Goal: Task Accomplishment & Management: Use online tool/utility

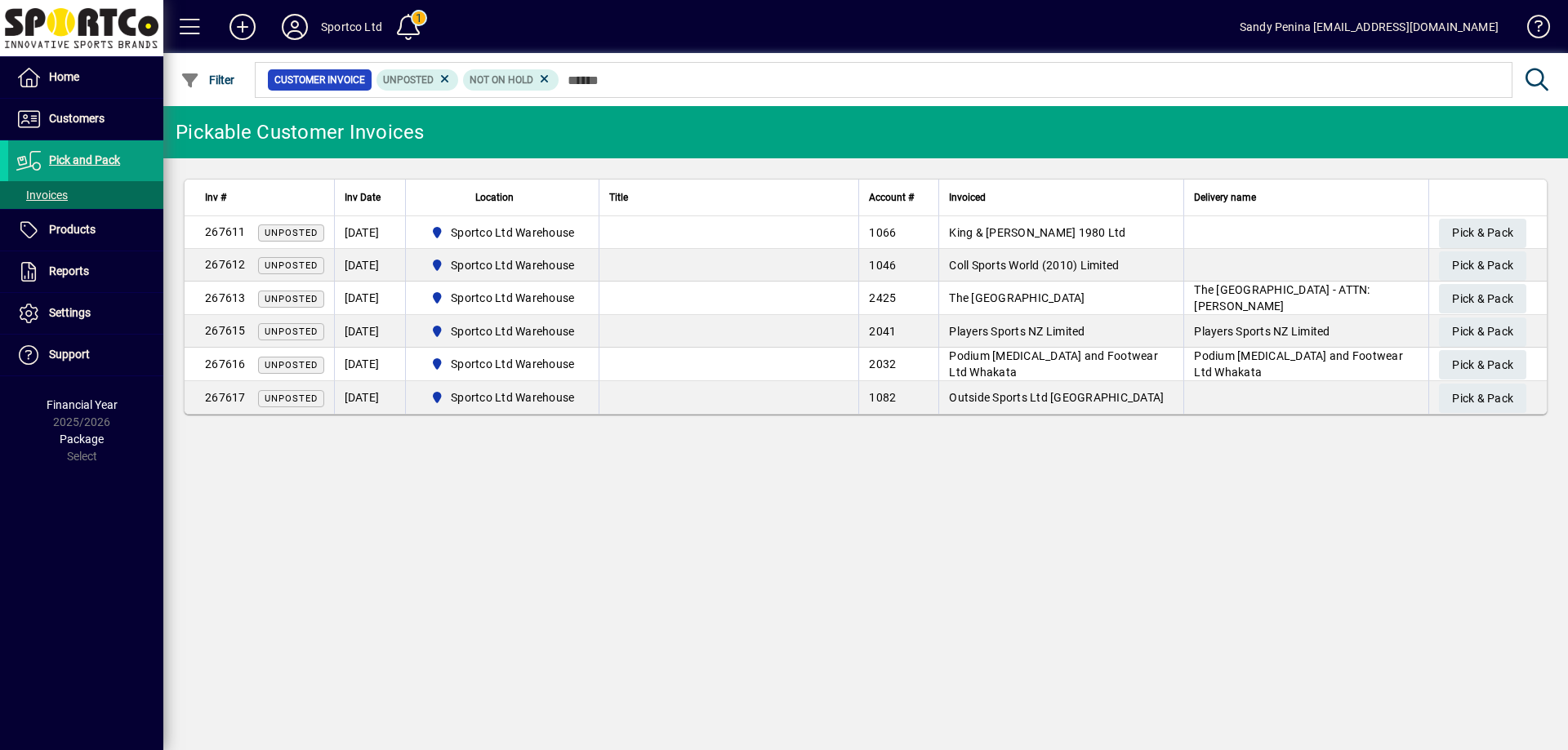
click at [797, 503] on div "Pickable Customer Invoices Inv # Inv Date Location Title Account # Invoiced Del…" at bounding box center [866, 428] width 1405 height 644
click at [1505, 238] on span "Pick & Pack" at bounding box center [1483, 233] width 62 height 27
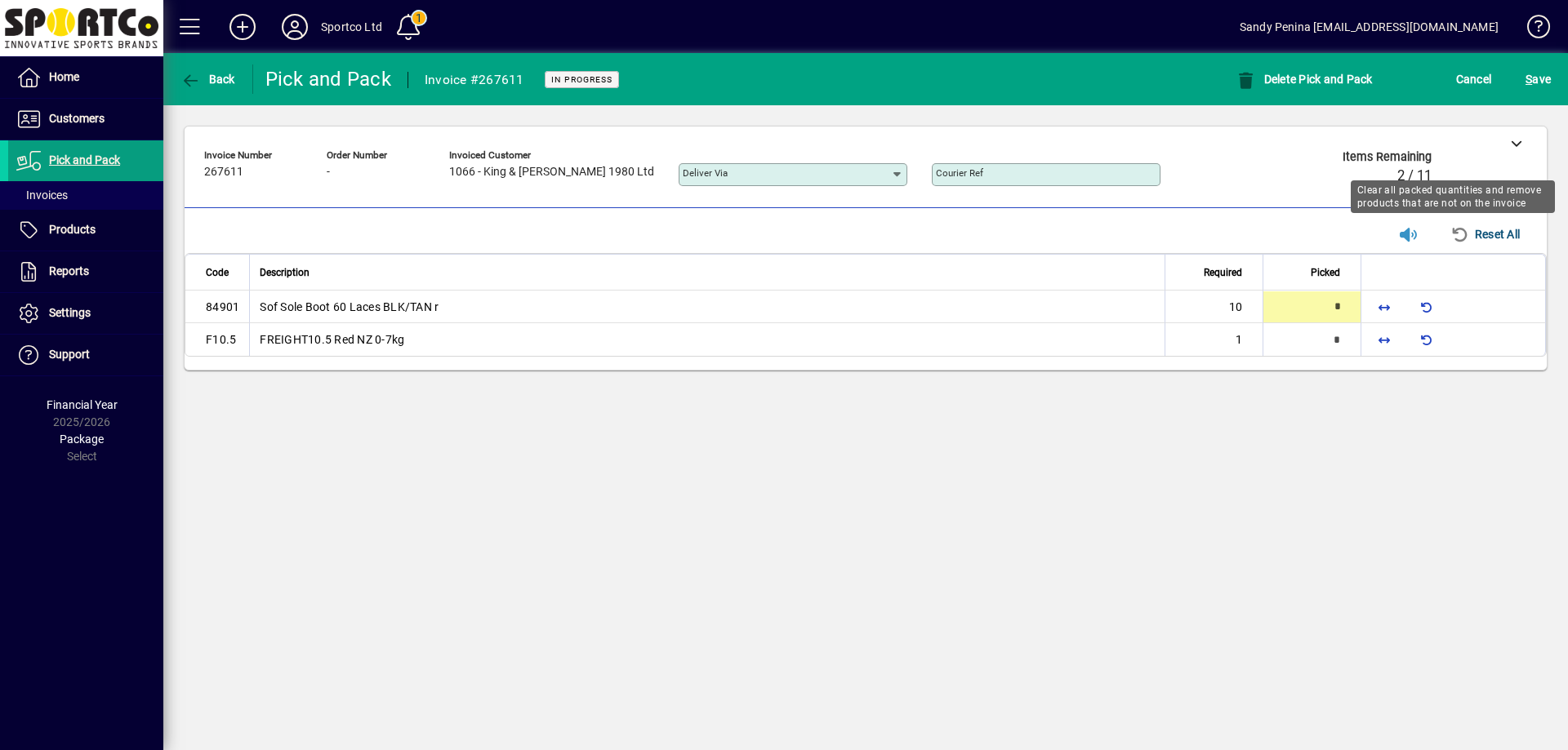
type input "**"
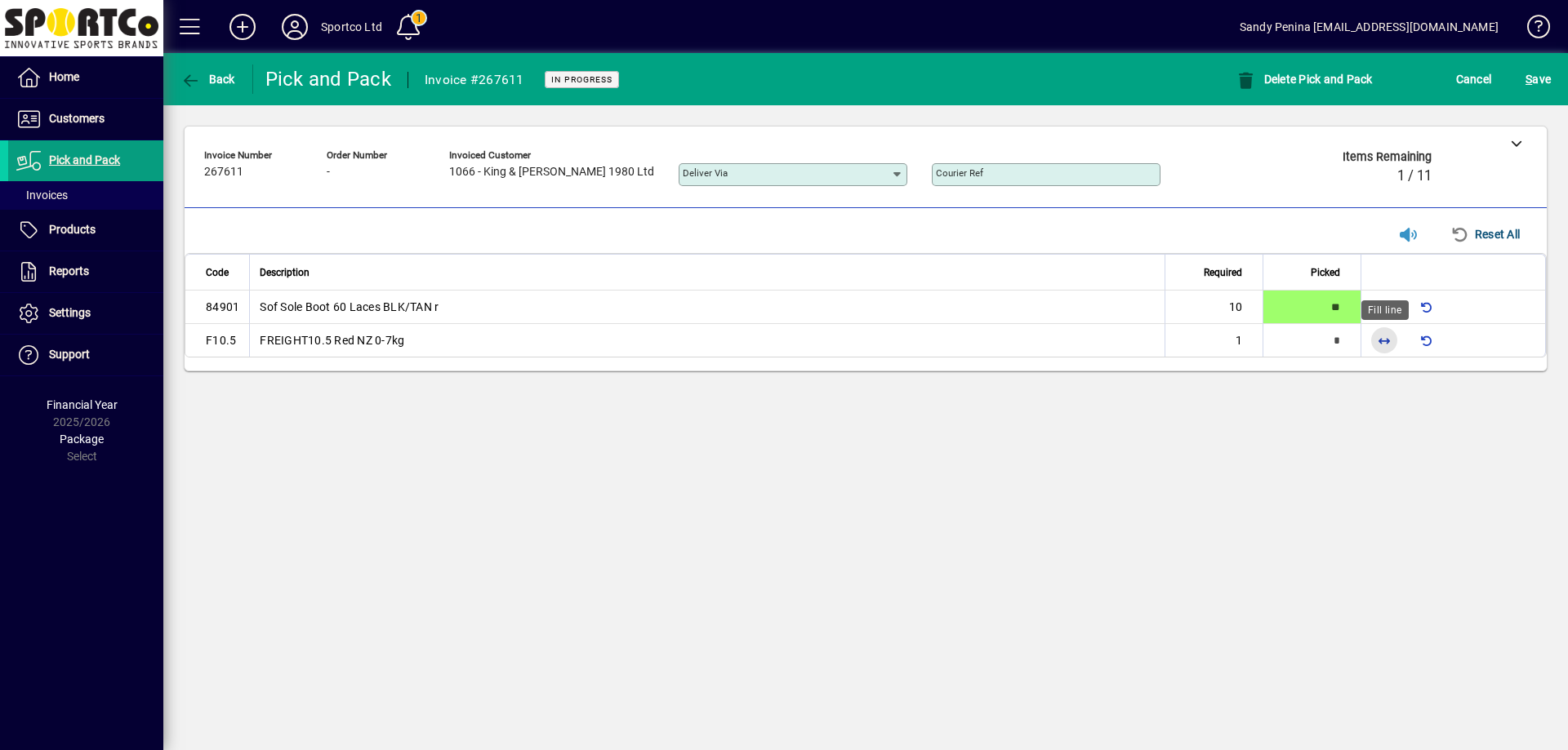
drag, startPoint x: 1378, startPoint y: 353, endPoint x: 1390, endPoint y: 450, distance: 97.7
click at [1382, 356] on span "button" at bounding box center [1384, 340] width 40 height 40
type input "*"
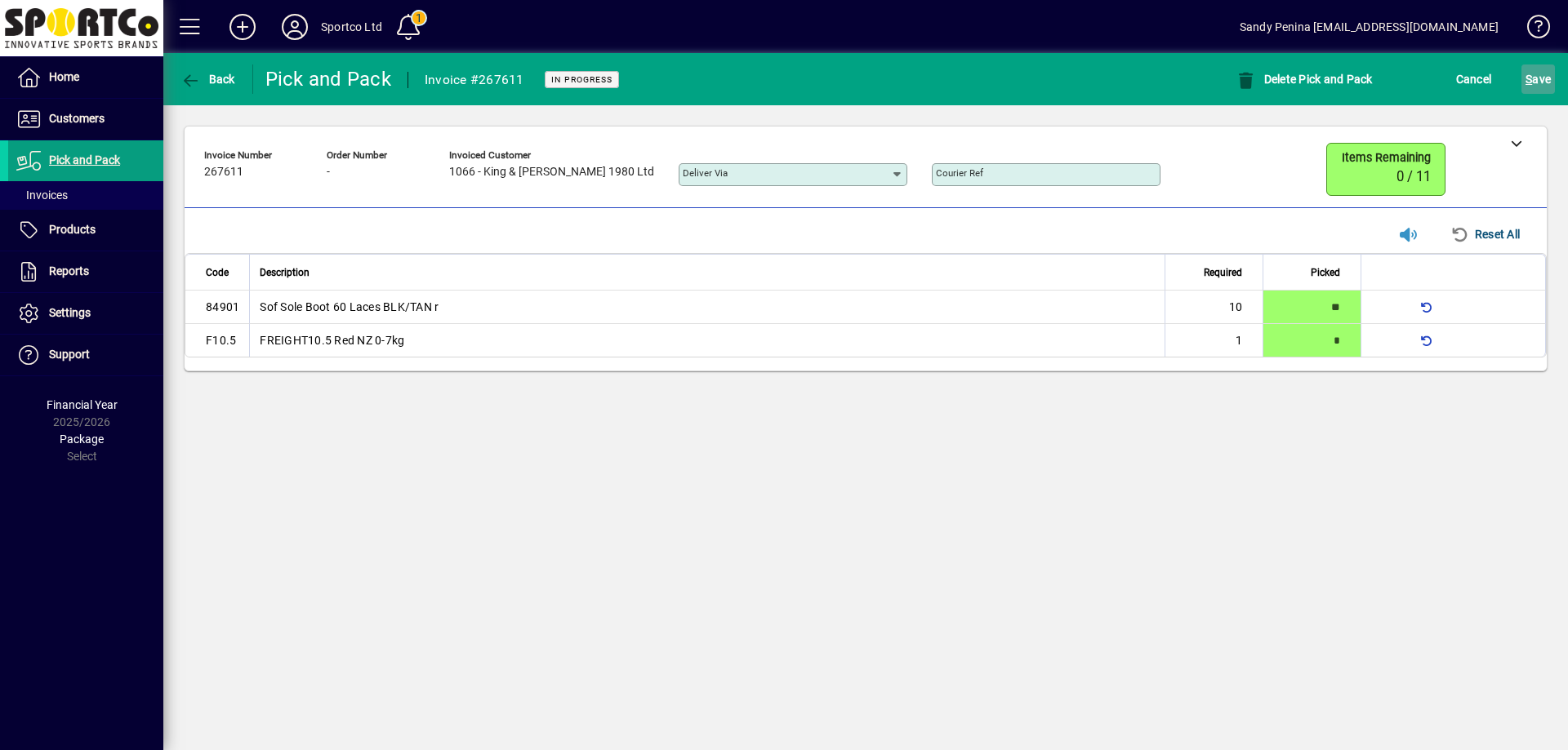
click at [1528, 79] on span "S" at bounding box center [1529, 79] width 7 height 13
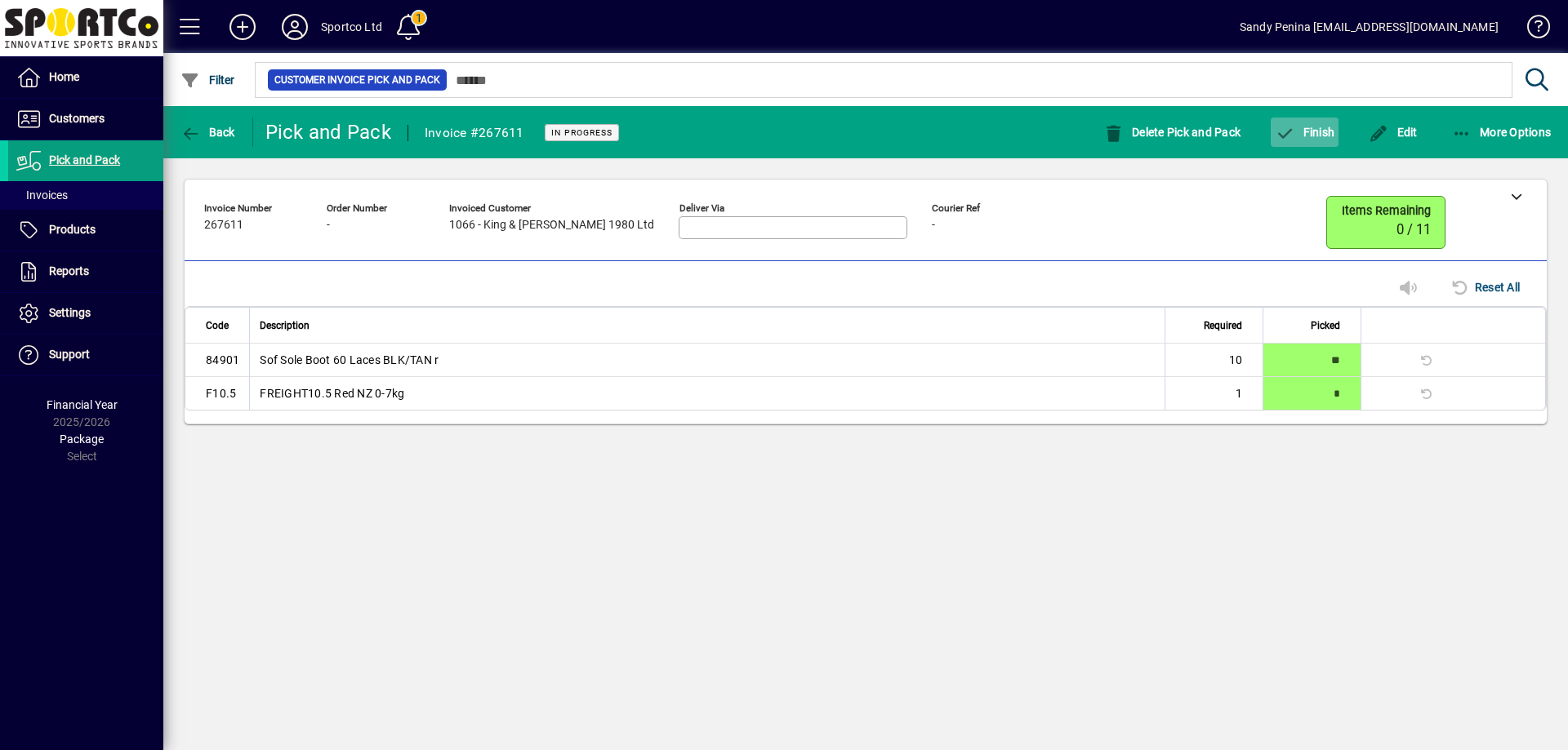
click at [1336, 127] on span "button" at bounding box center [1305, 132] width 67 height 40
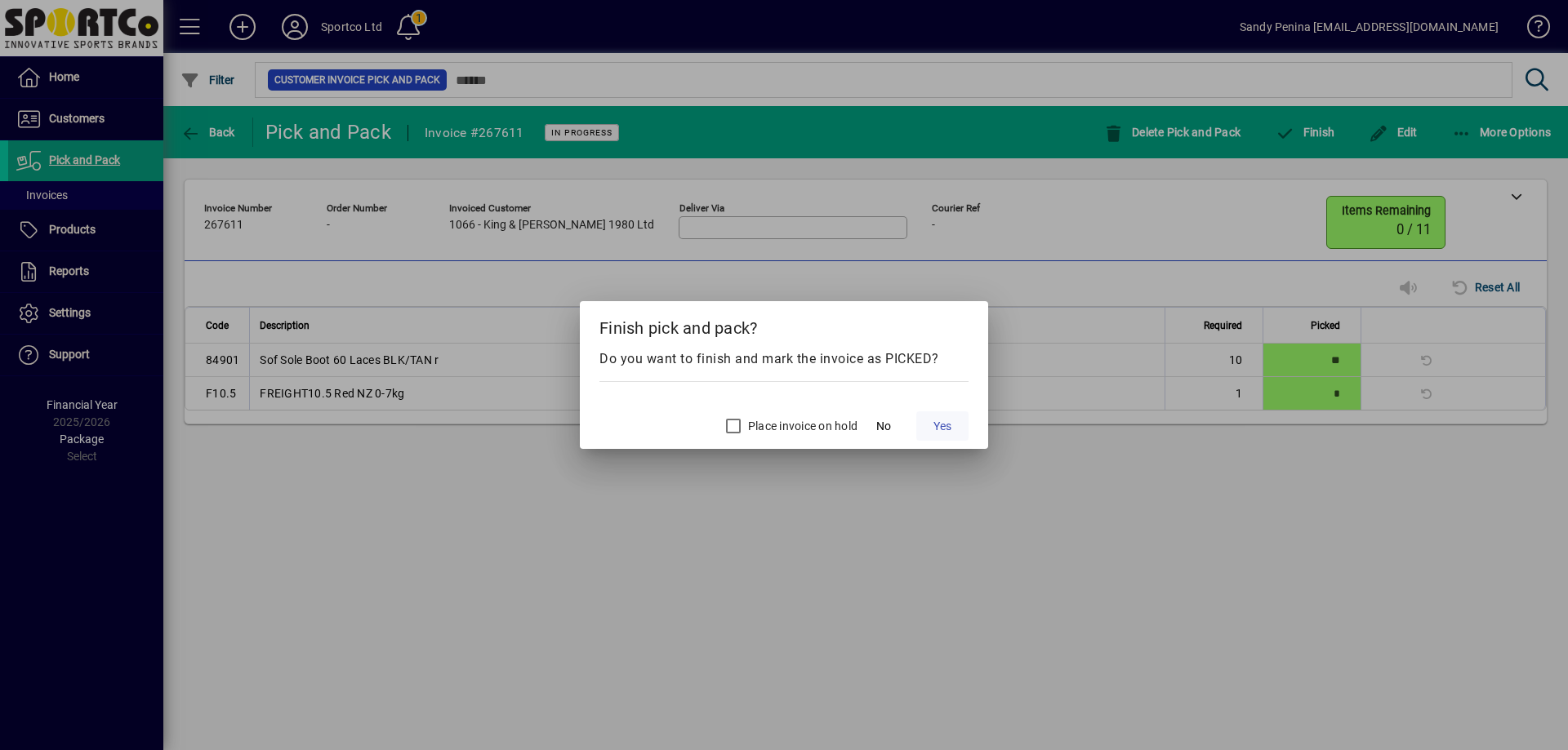
click at [940, 431] on span "Yes" at bounding box center [942, 426] width 18 height 17
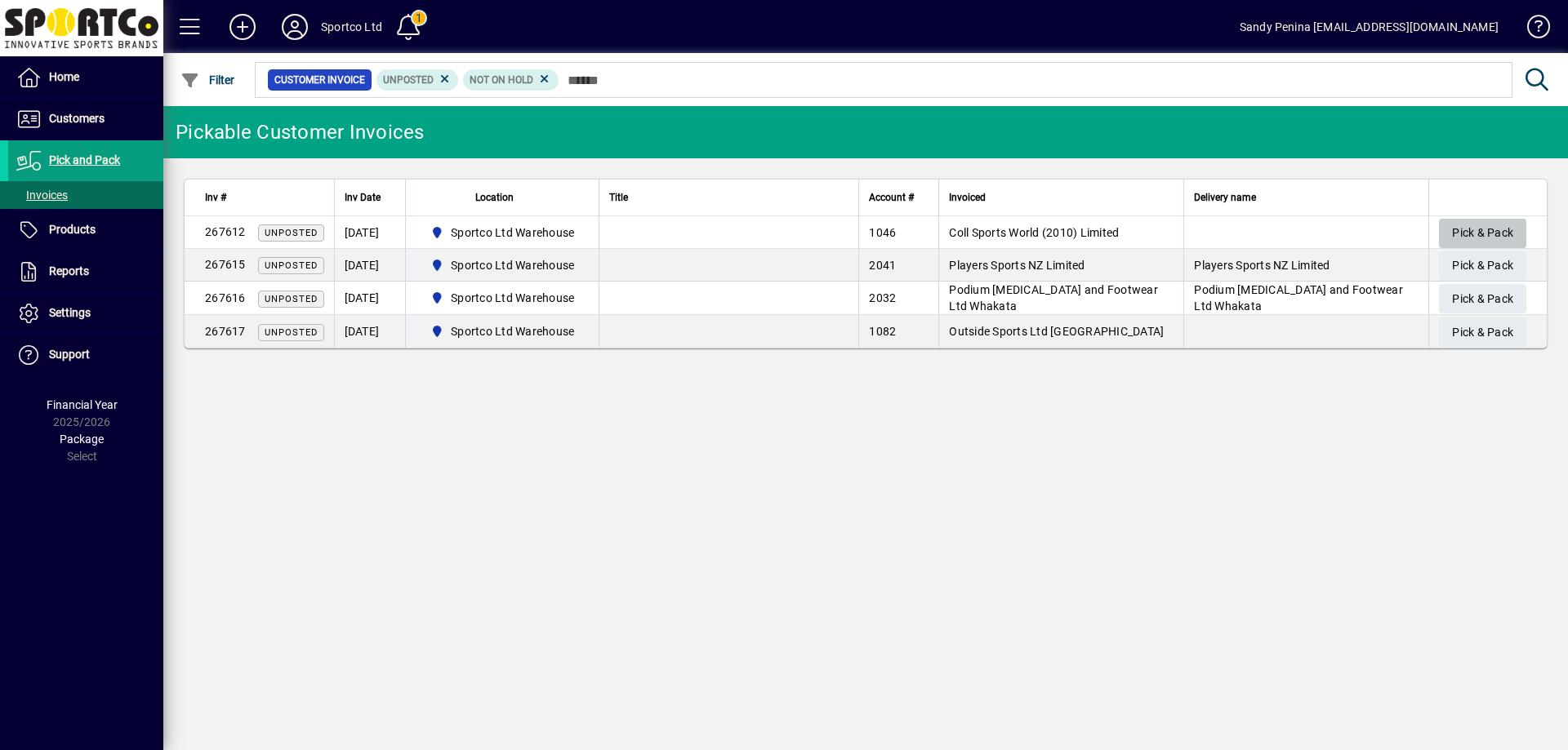
click at [1458, 229] on span "Pick & Pack" at bounding box center [1483, 233] width 62 height 27
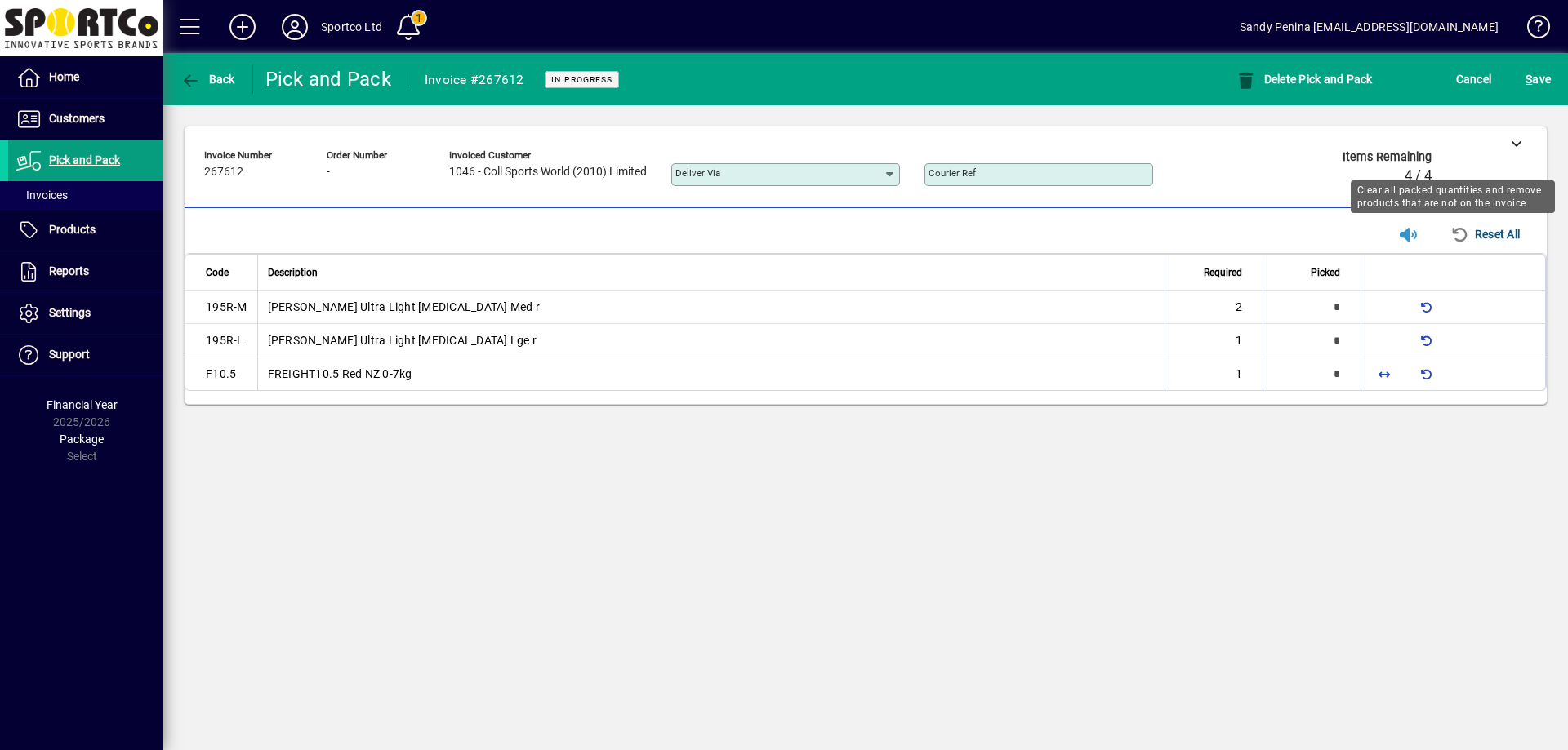
type input "*"
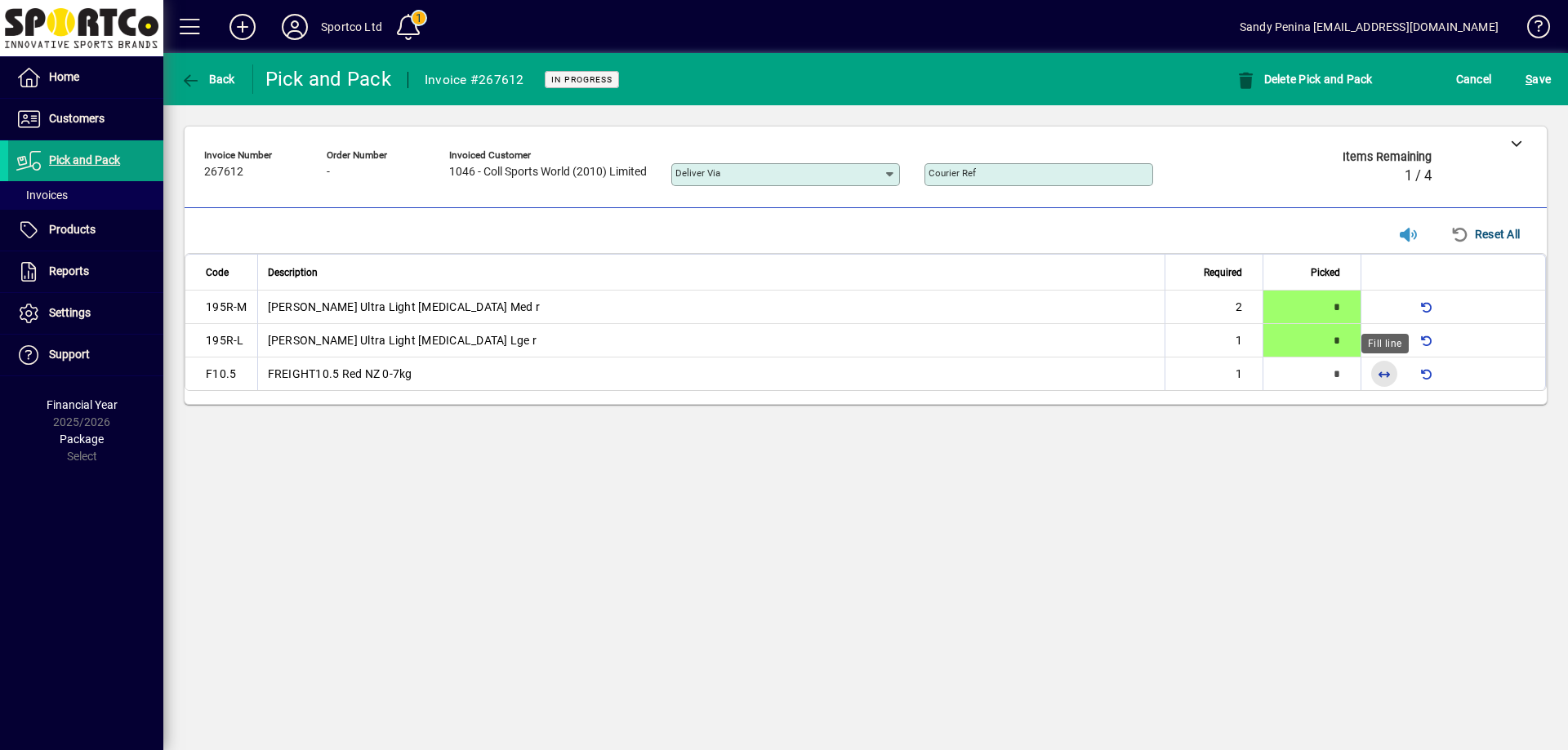
drag, startPoint x: 1374, startPoint y: 371, endPoint x: 1459, endPoint y: 111, distance: 273.5
click at [1372, 369] on span "button" at bounding box center [1384, 374] width 40 height 40
type input "*"
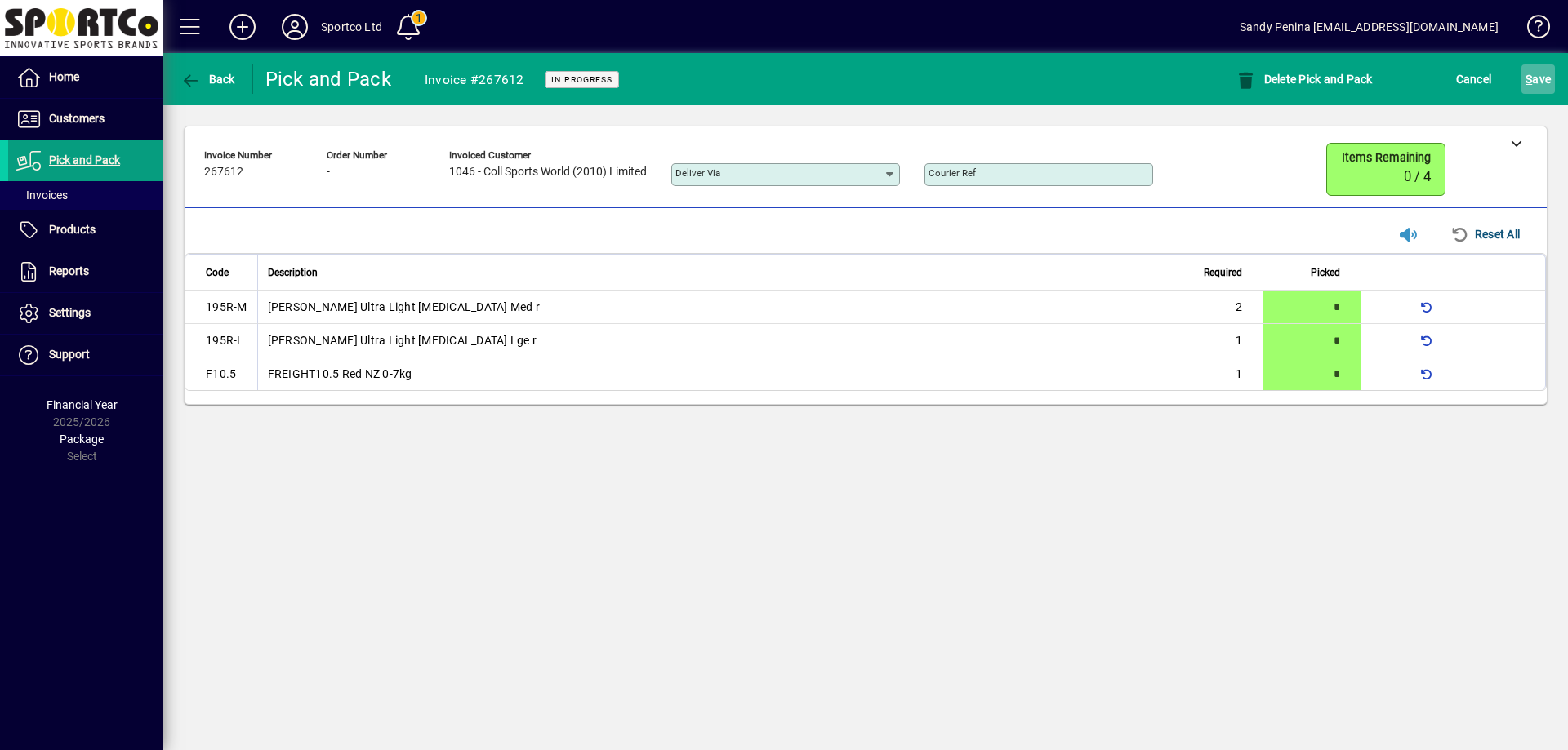
click at [1526, 78] on span "S" at bounding box center [1529, 79] width 7 height 13
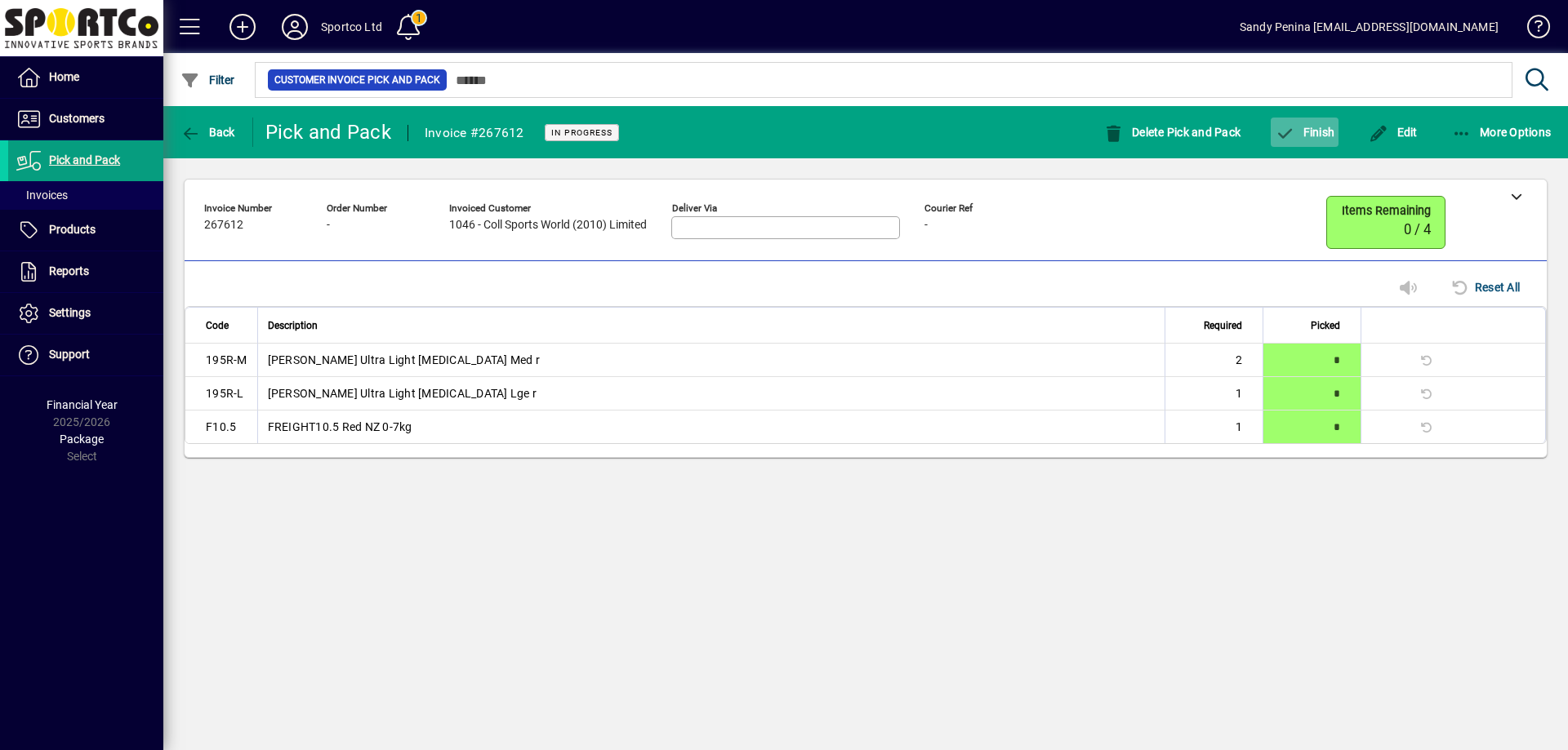
click at [1276, 126] on icon "button" at bounding box center [1286, 133] width 20 height 16
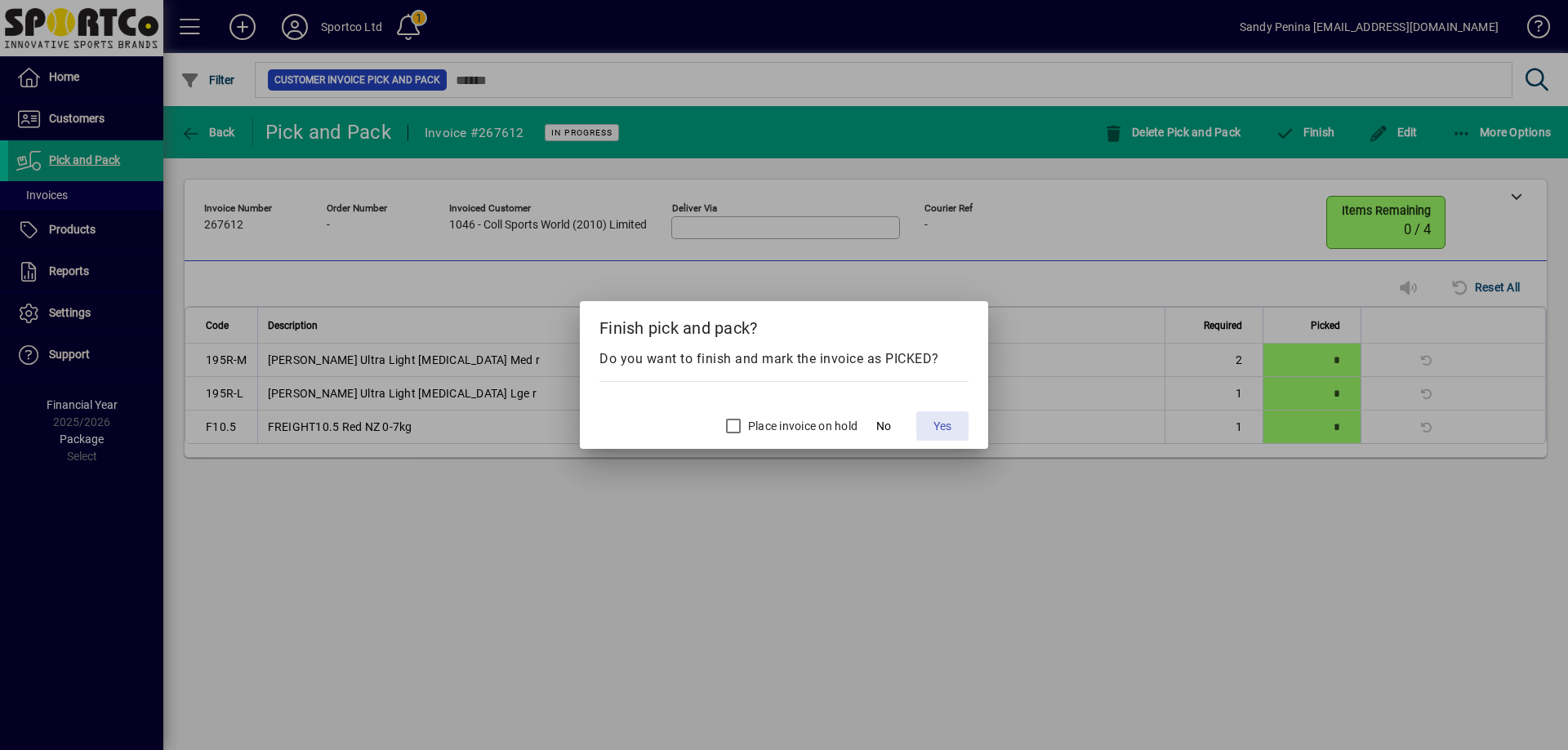
click at [936, 437] on span at bounding box center [942, 426] width 52 height 40
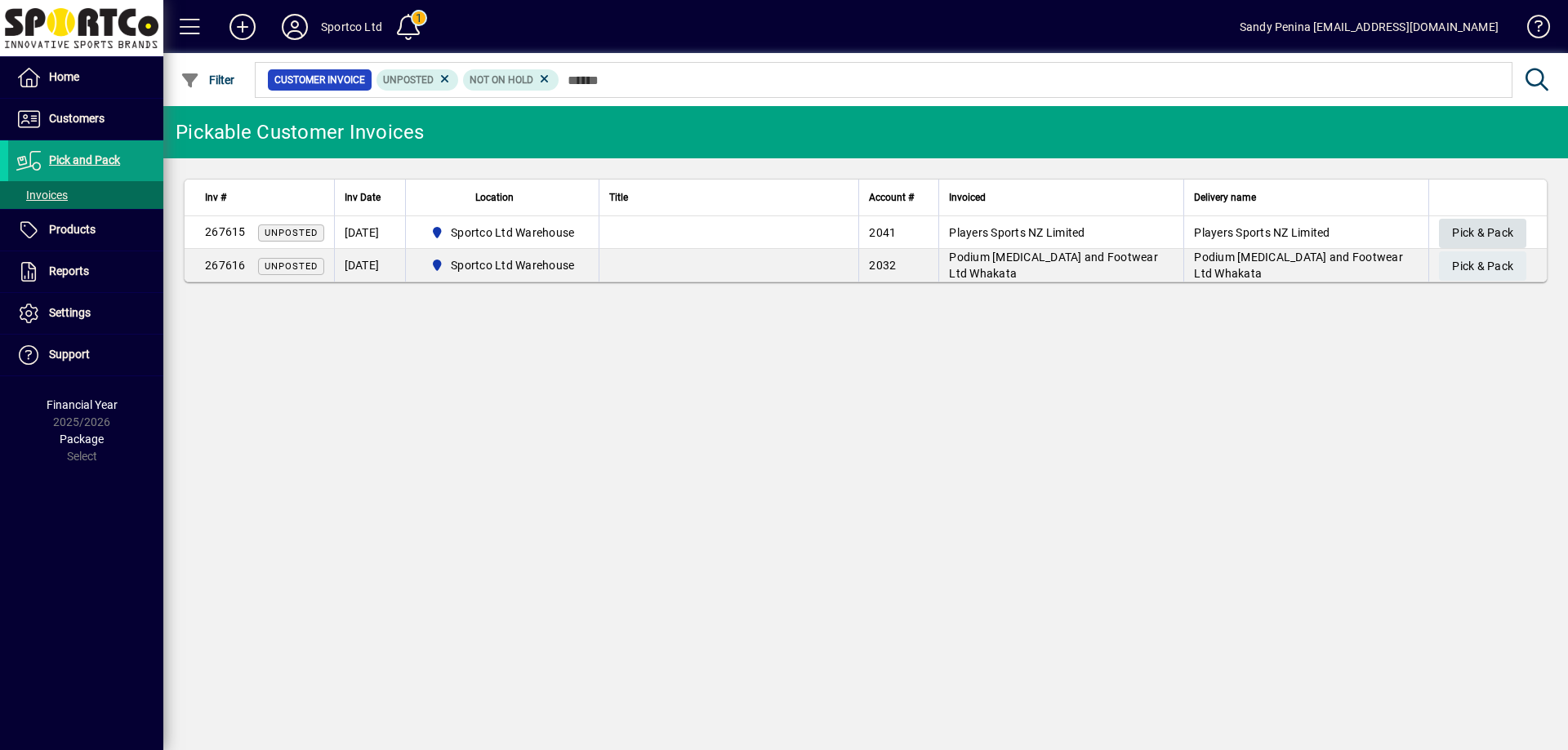
click at [1482, 238] on span "Pick & Pack" at bounding box center [1483, 233] width 62 height 27
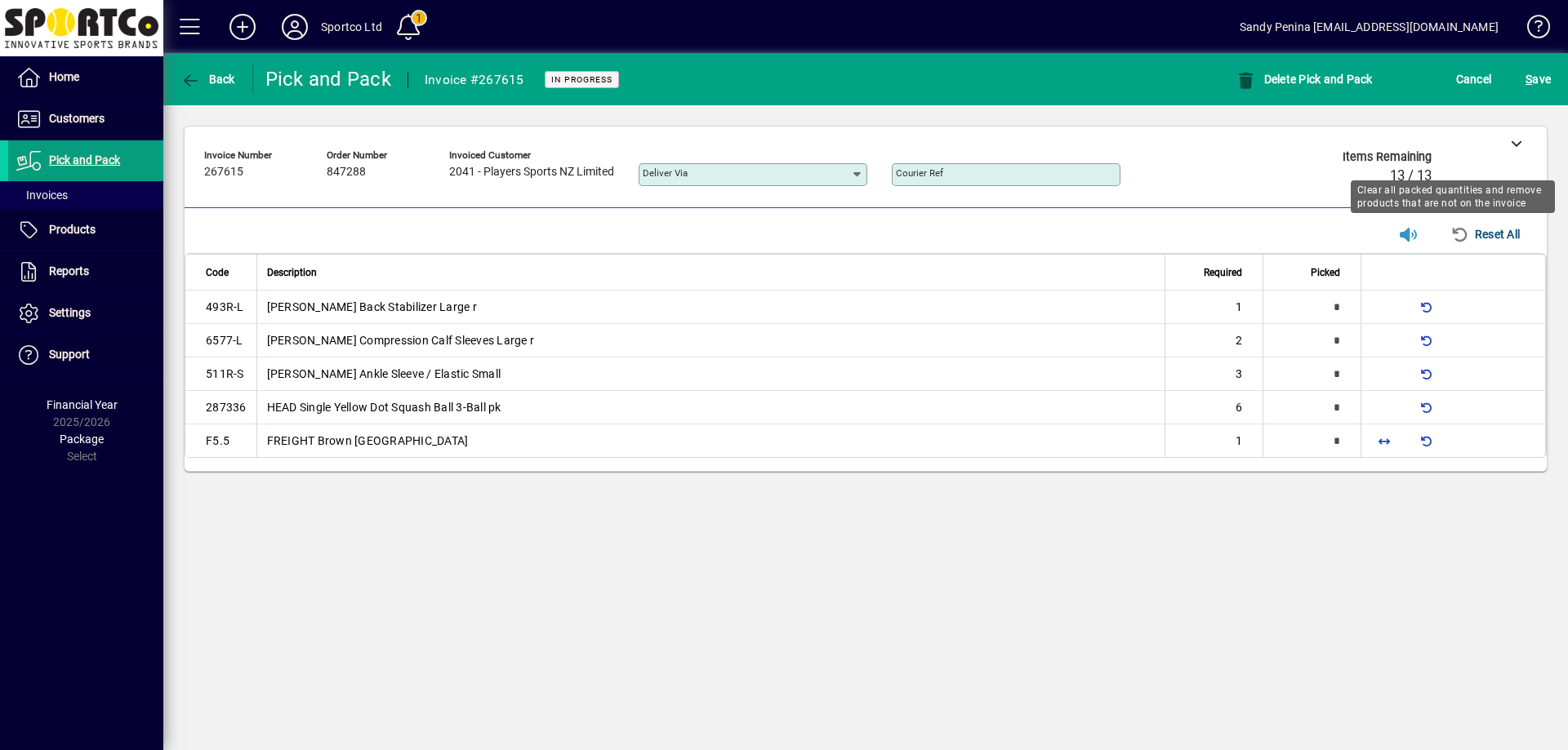
type input "*"
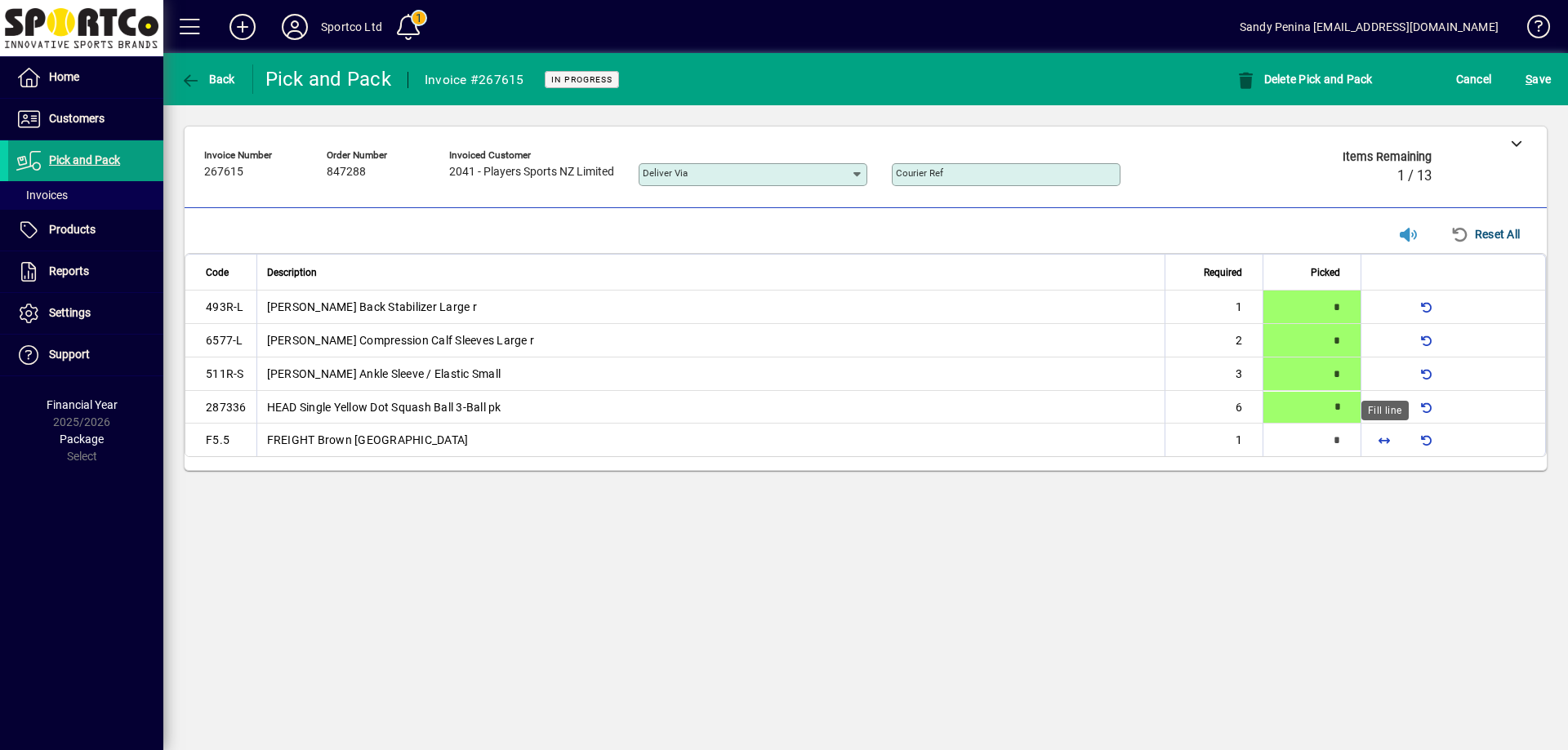
click at [1386, 441] on span "button" at bounding box center [1384, 440] width 40 height 40
type input "*"
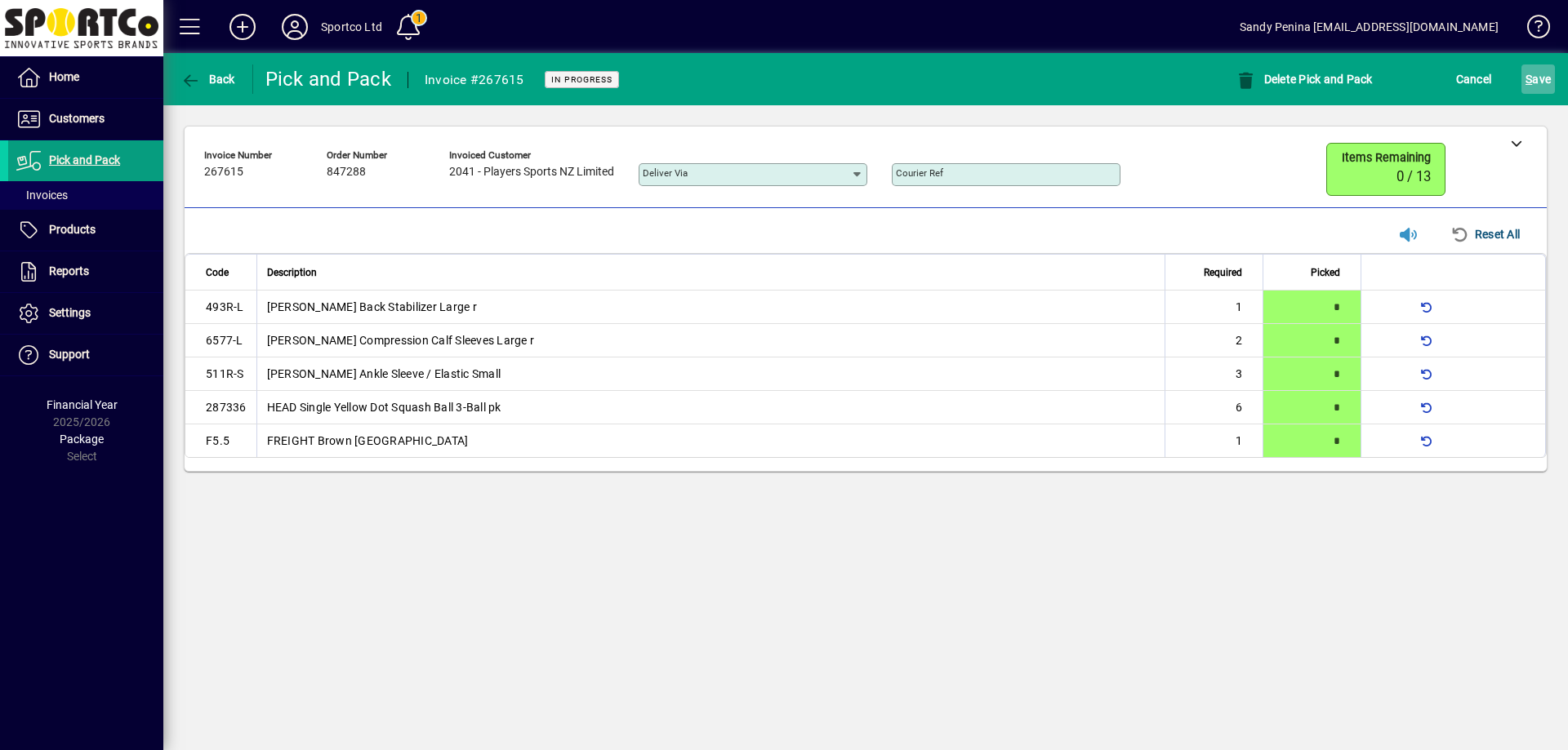
click at [1544, 71] on span "S ave" at bounding box center [1538, 78] width 25 height 26
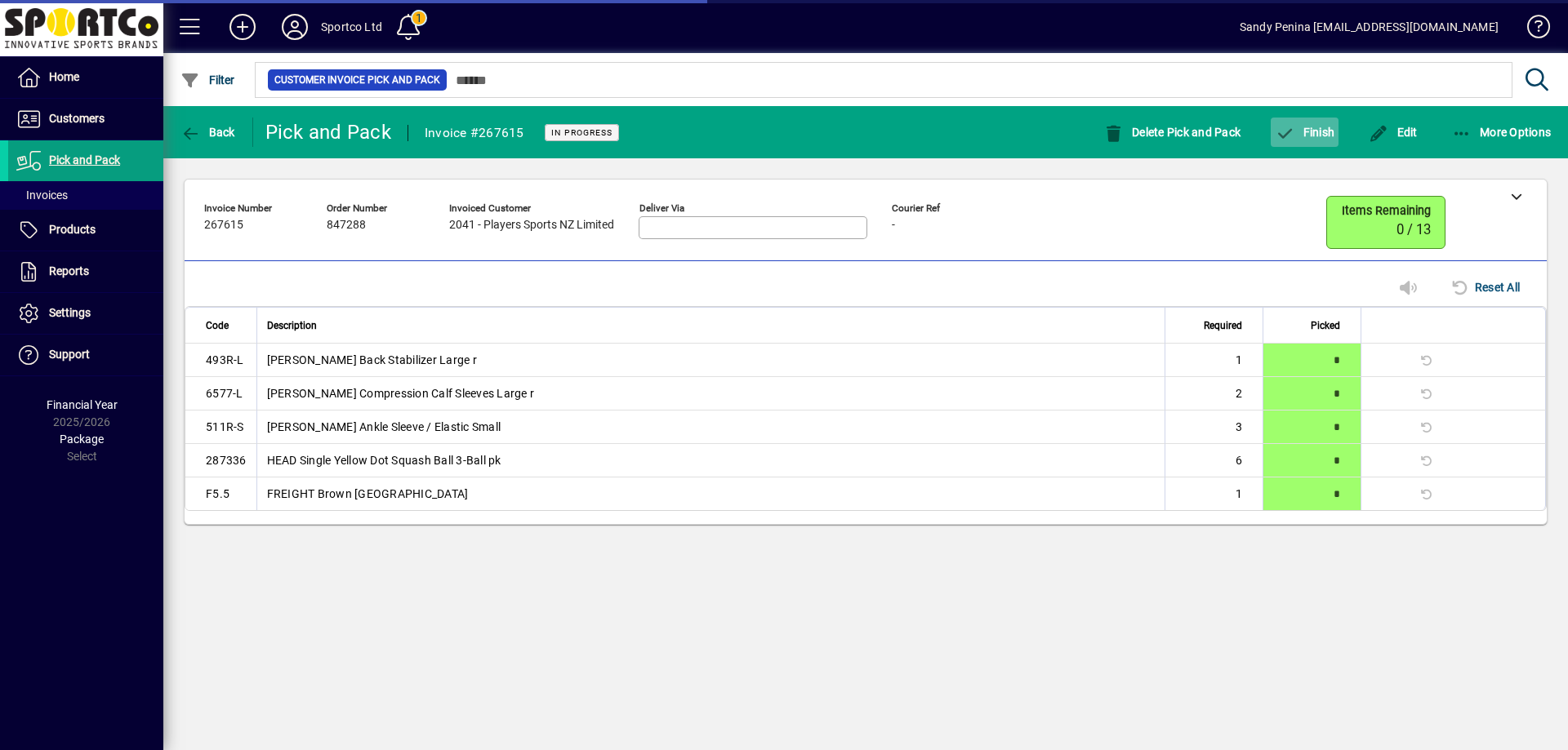
click at [1280, 144] on span "button" at bounding box center [1305, 132] width 67 height 40
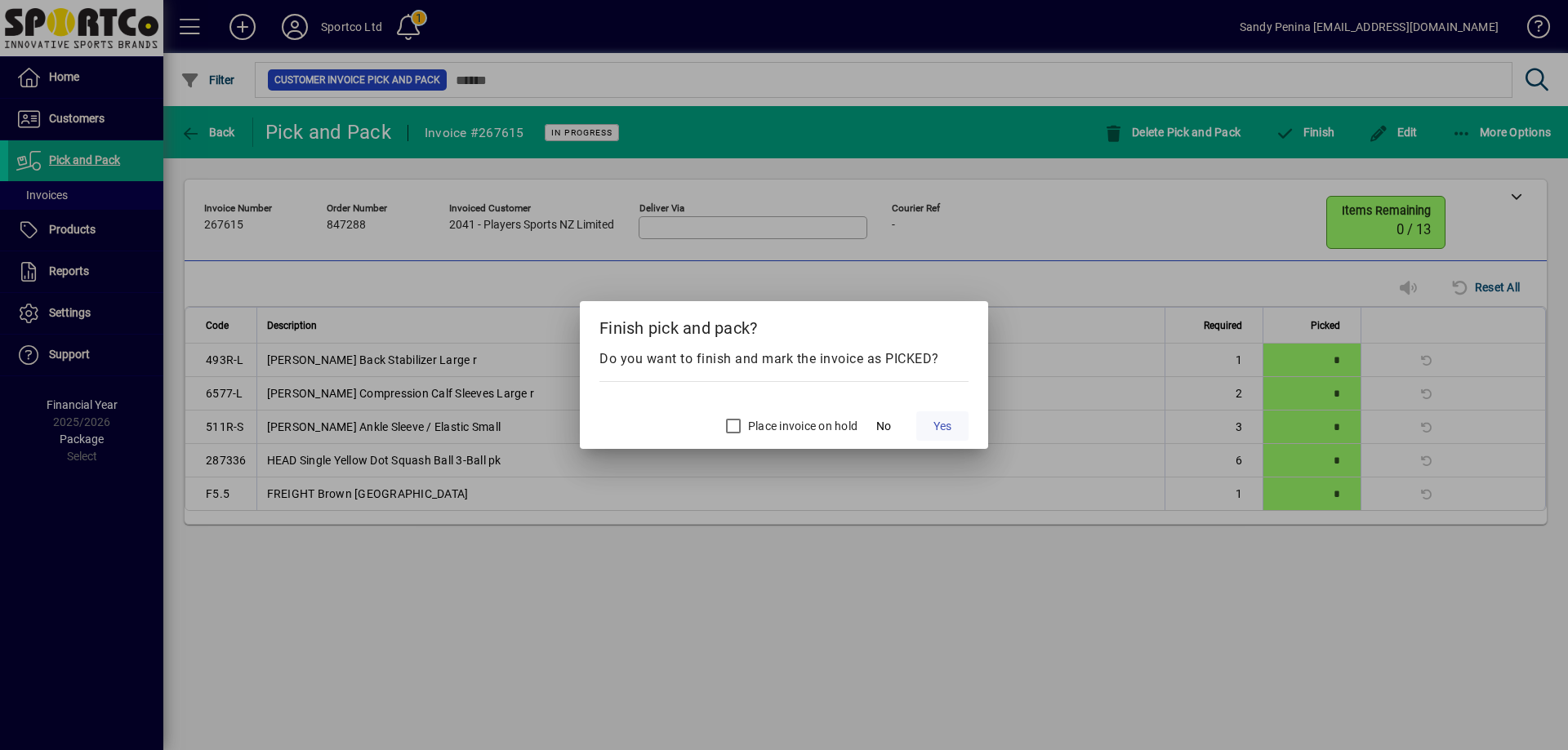
click at [929, 426] on span at bounding box center [942, 426] width 52 height 40
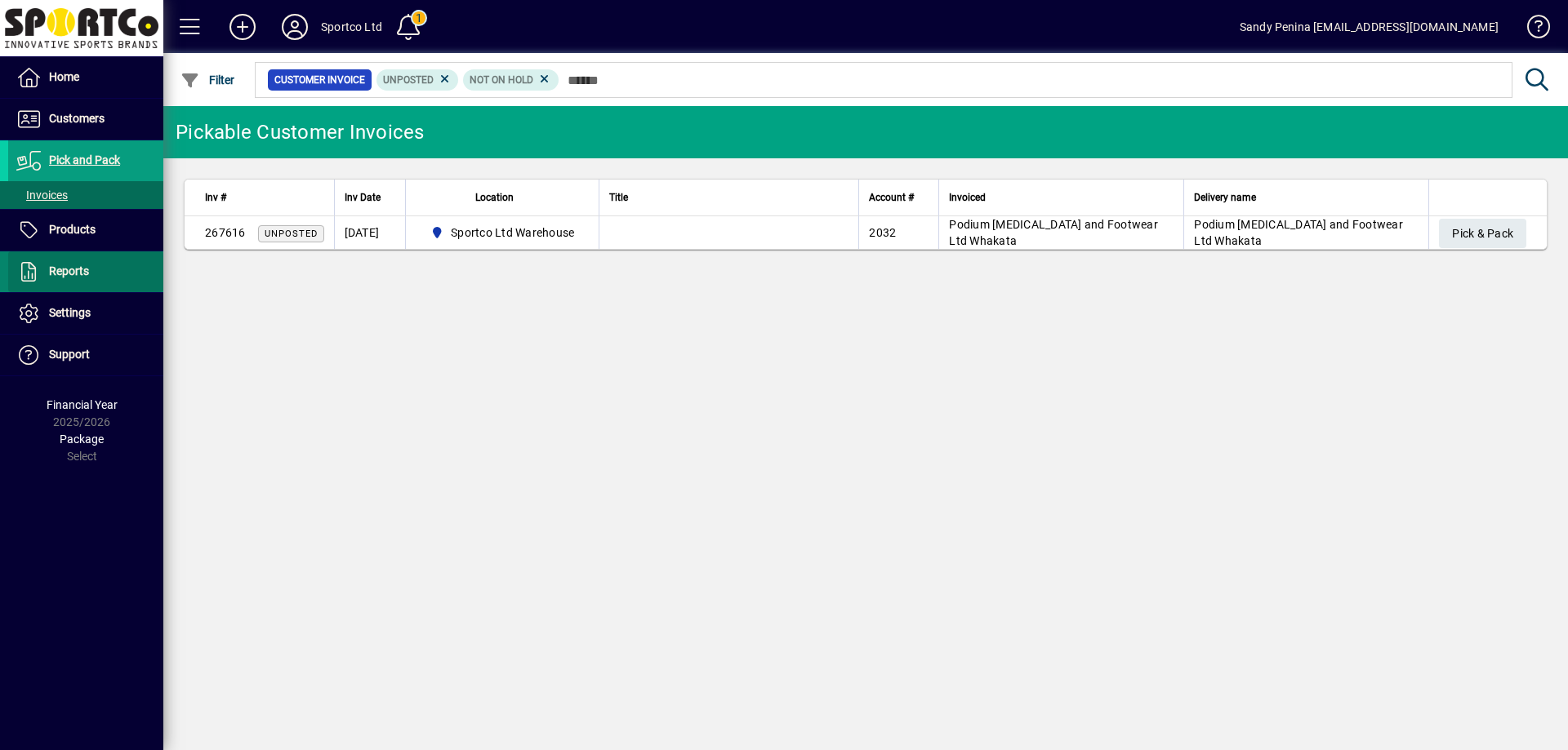
click at [118, 278] on span at bounding box center [86, 271] width 155 height 40
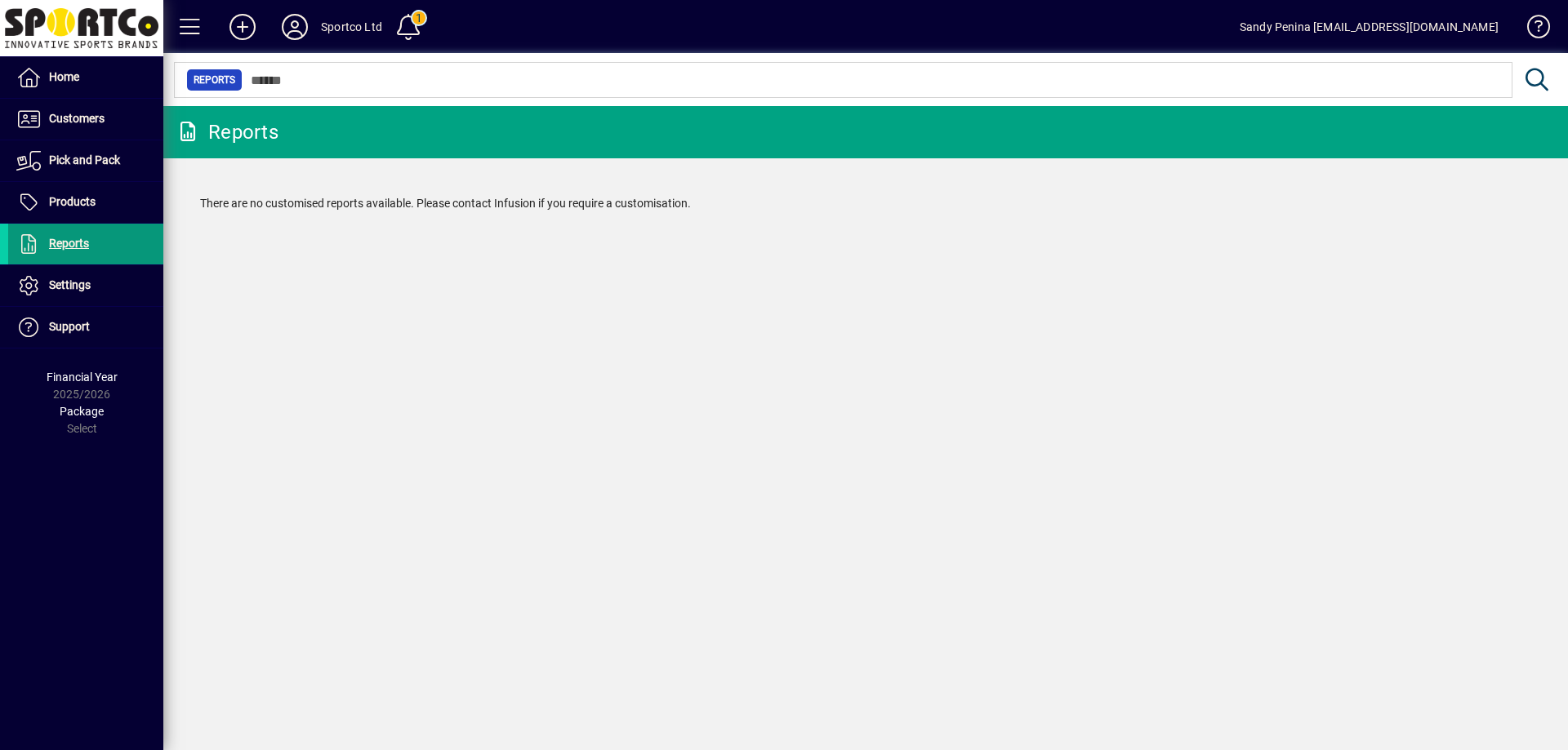
click at [106, 233] on ul "Home Customers Invoices Payments Quotes Backorders Communications Pick and Pack…" at bounding box center [82, 203] width 164 height 292
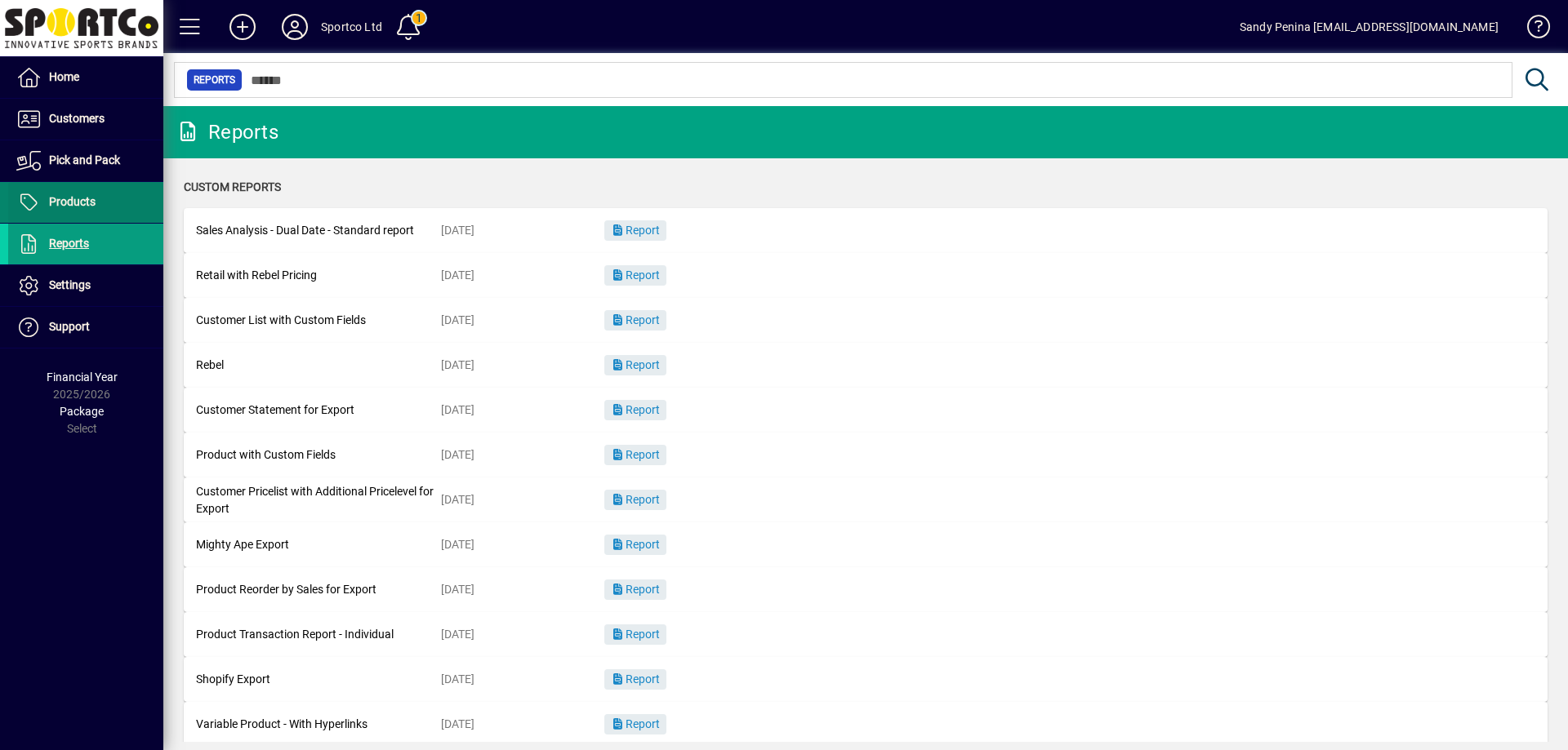
click at [98, 201] on span at bounding box center [86, 202] width 155 height 40
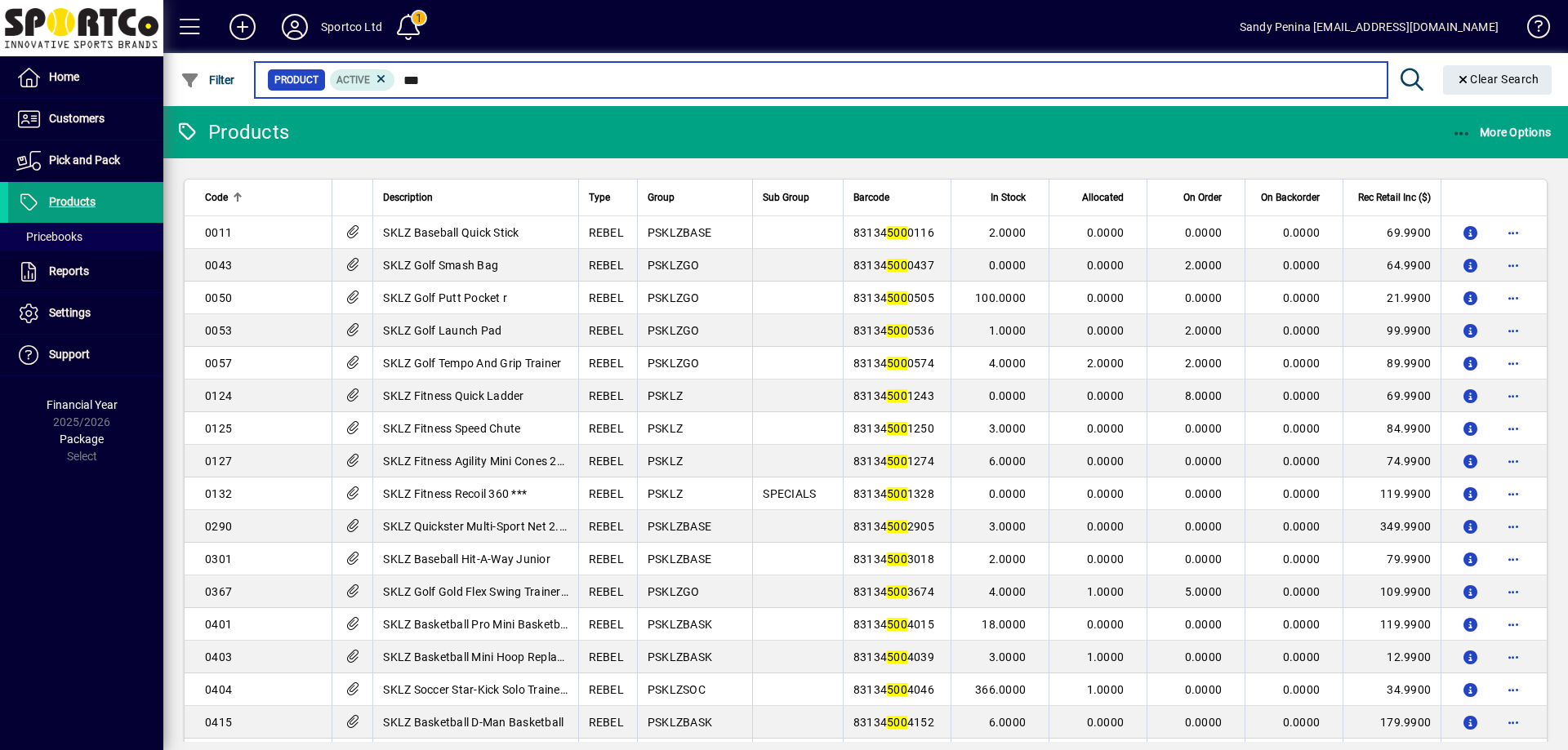
click at [407, 83] on input "***" at bounding box center [884, 79] width 979 height 23
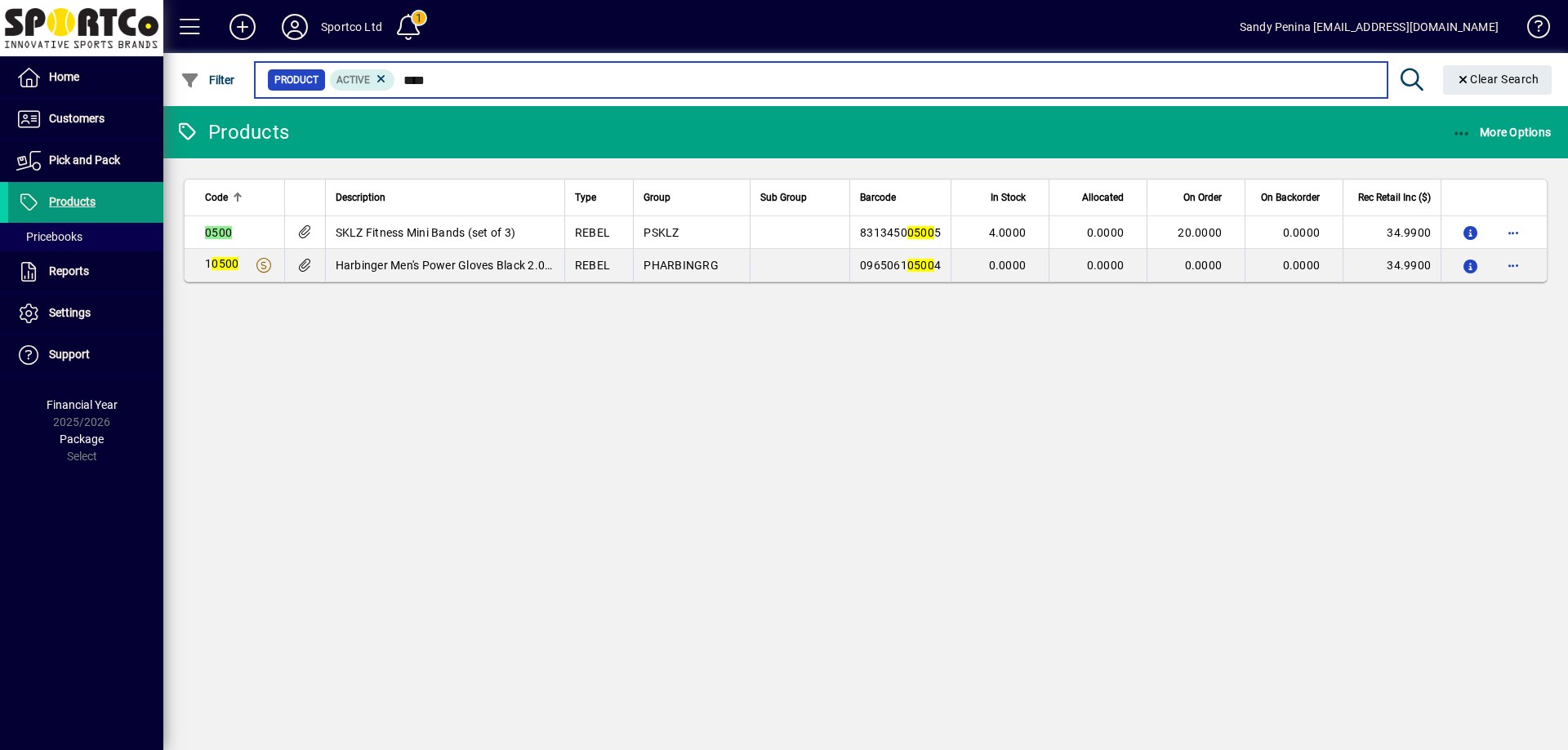
type input "****"
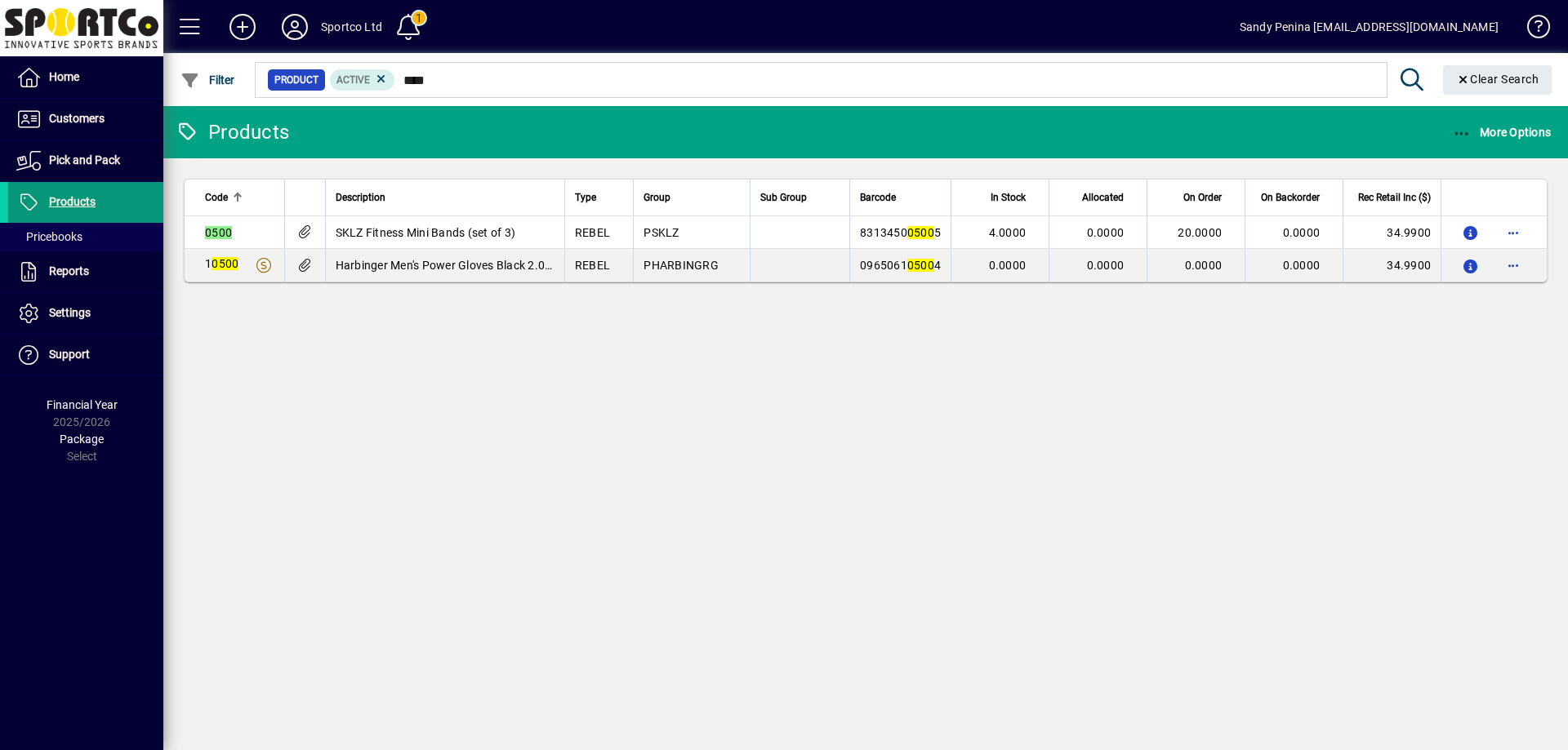
click at [91, 201] on span "Products" at bounding box center [72, 202] width 46 height 13
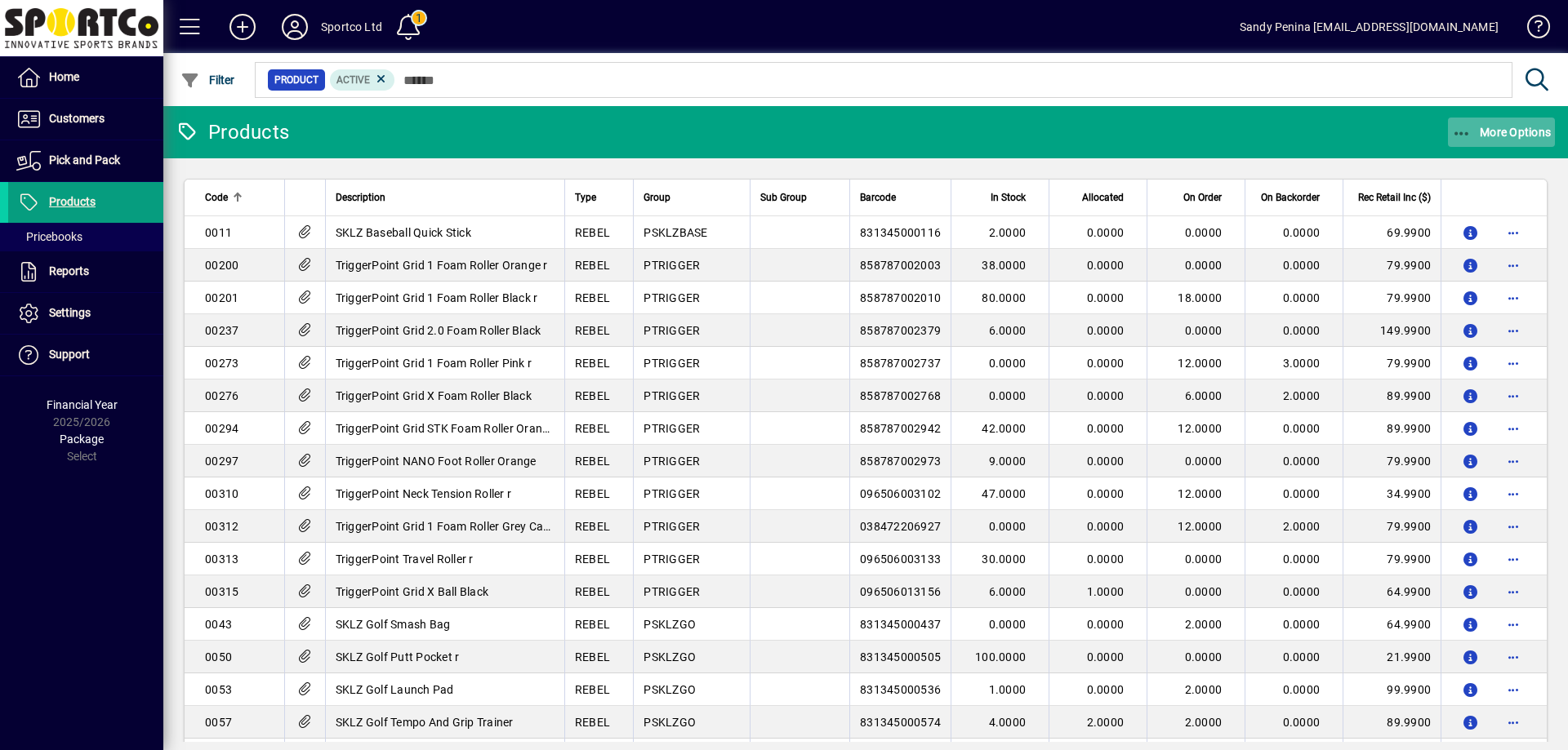
click at [1474, 126] on span "More Options" at bounding box center [1502, 132] width 99 height 13
click at [1469, 177] on span "Product Status" at bounding box center [1486, 168] width 137 height 19
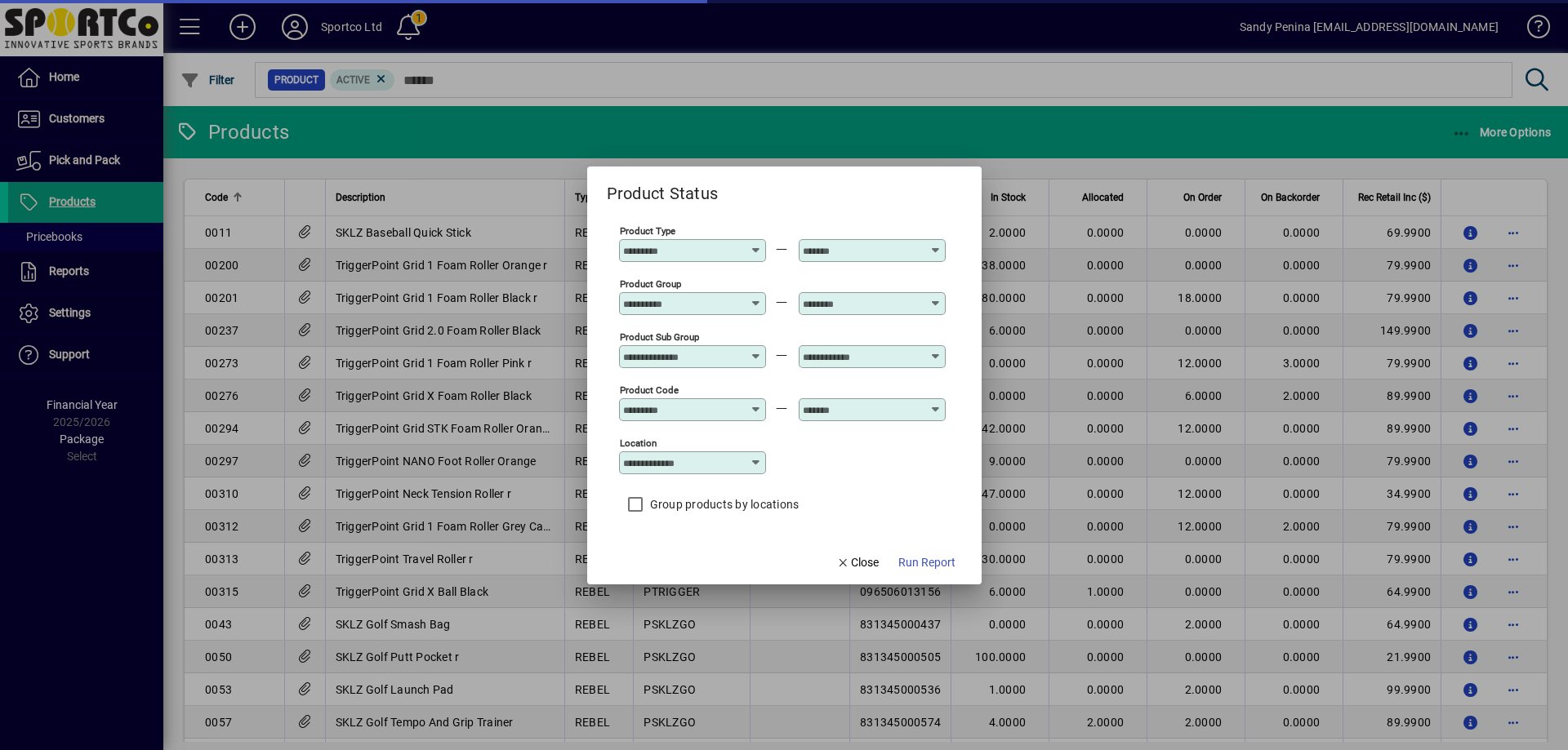
click at [697, 303] on input "Product Group" at bounding box center [682, 304] width 119 height 13
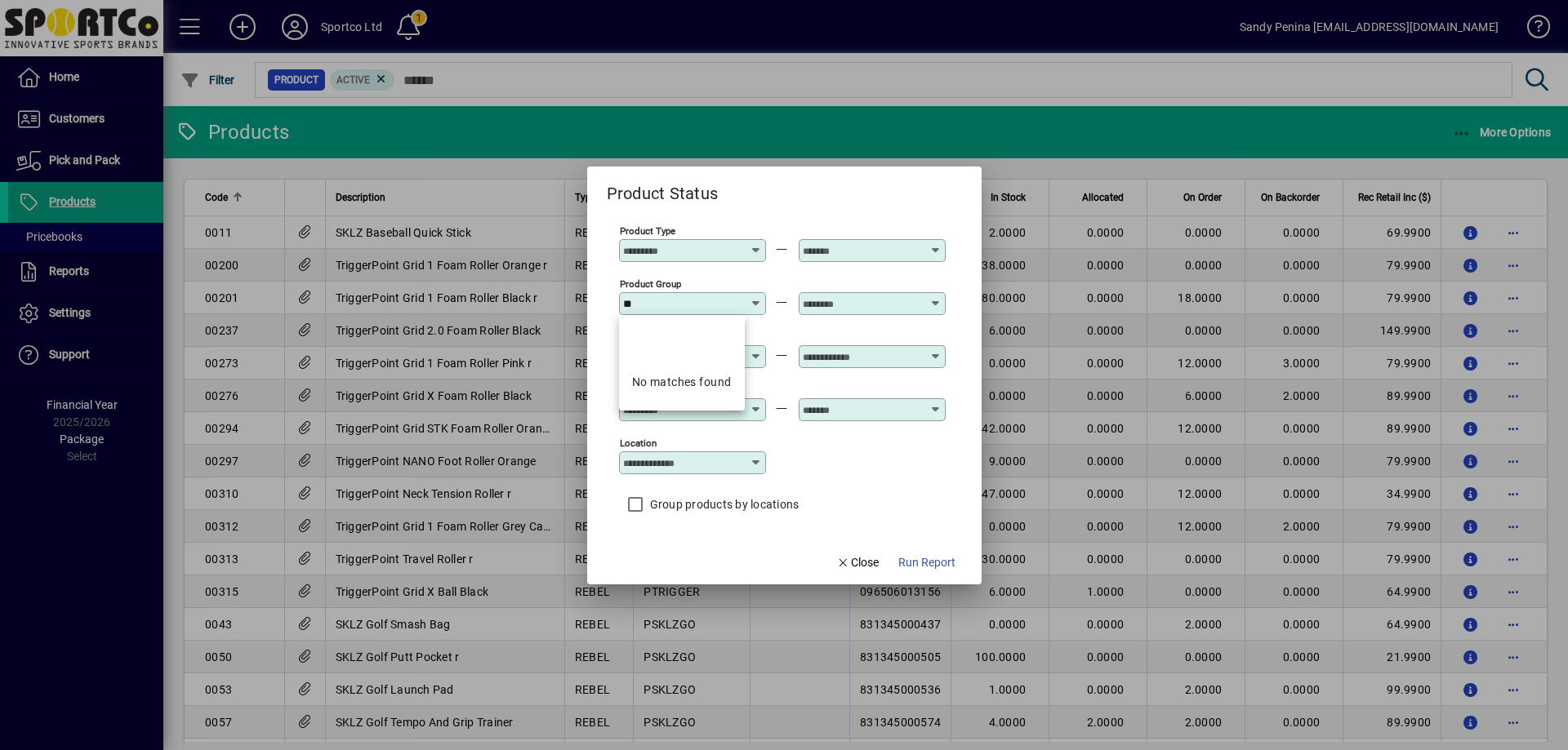
type input "*"
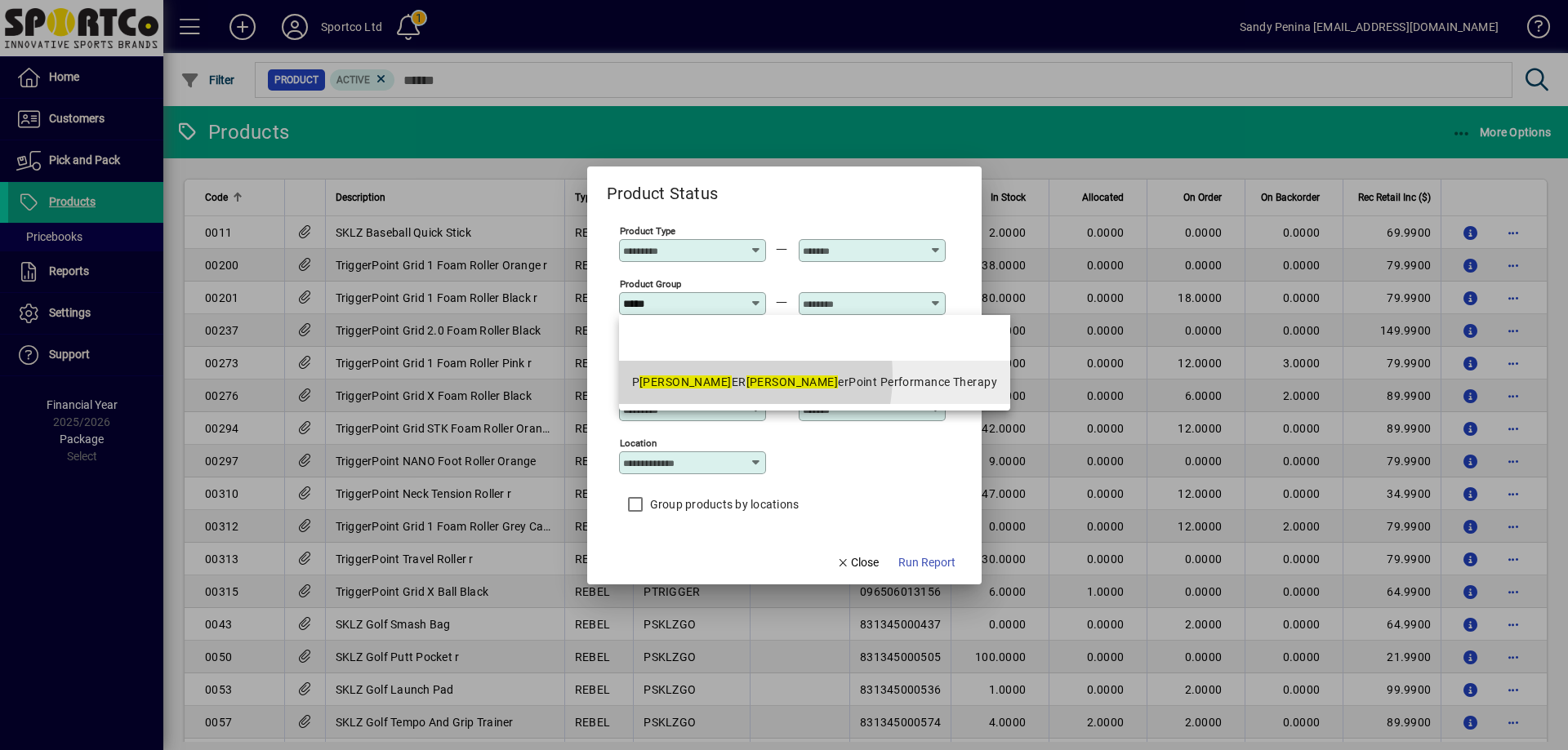
click at [721, 376] on div "P TRIGG ER Trigg erPoint Performance Therapy" at bounding box center [815, 383] width 366 height 17
type input "**********"
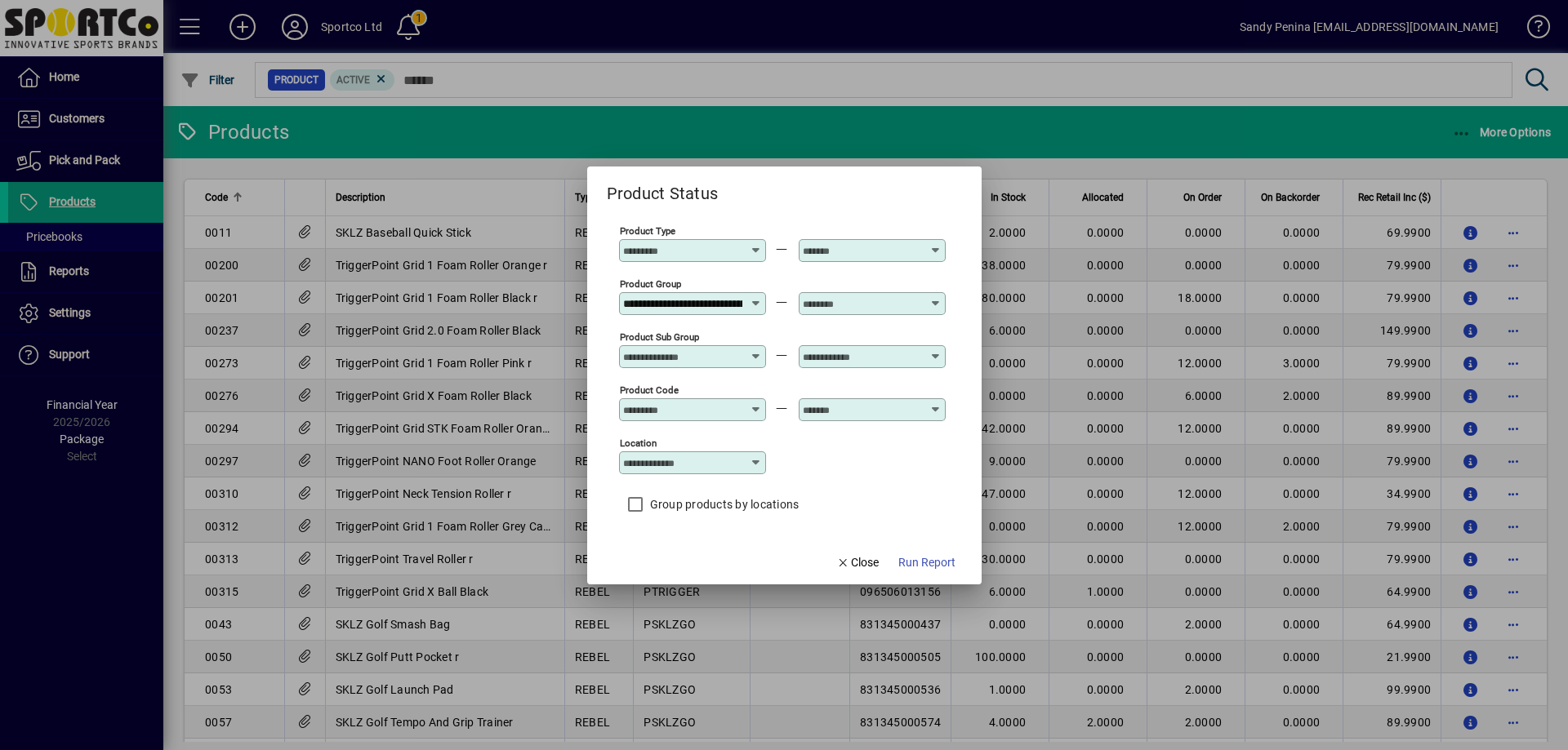
scroll to position [0, 121]
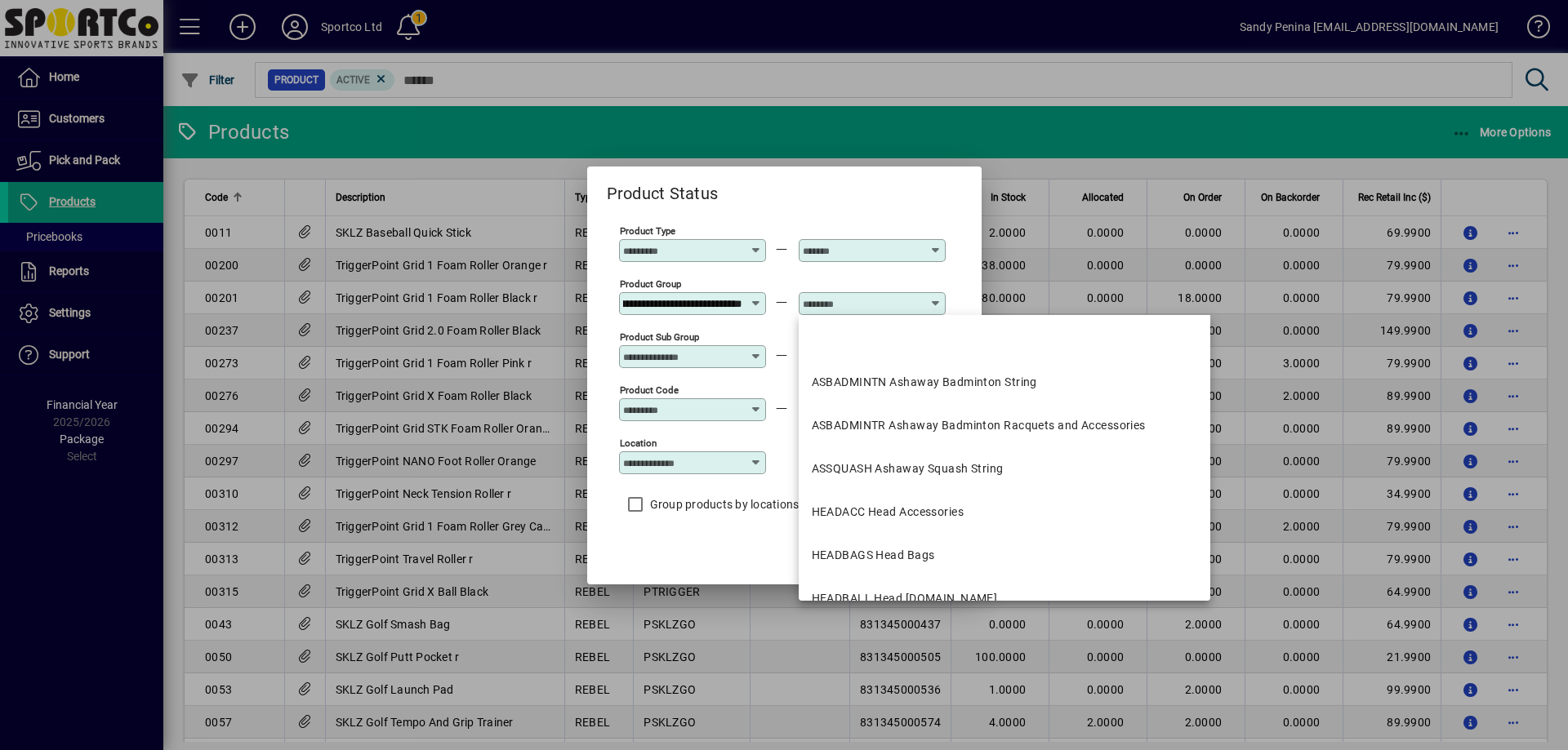
click at [888, 301] on input "text" at bounding box center [862, 304] width 119 height 13
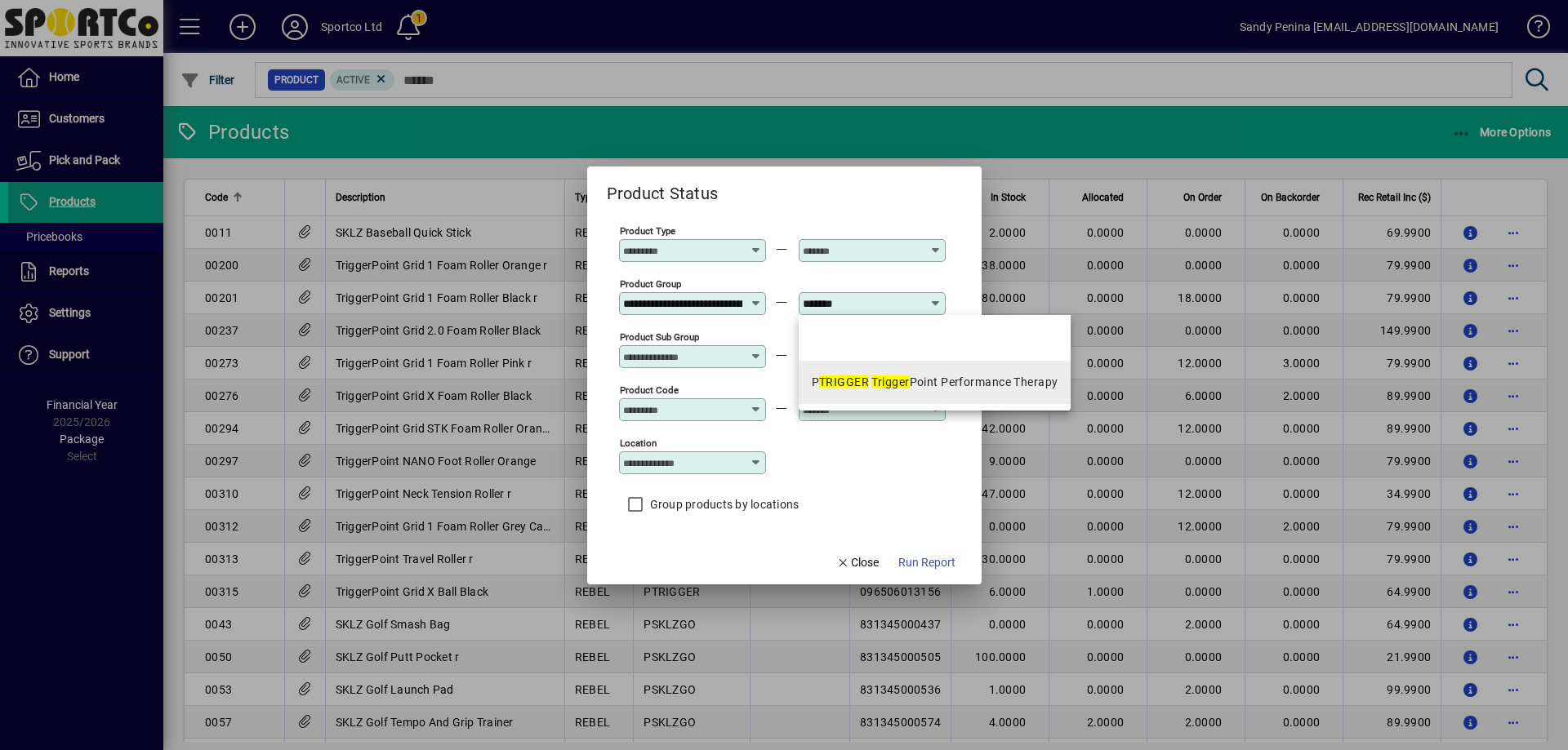
click at [875, 383] on em "Trigger" at bounding box center [890, 383] width 38 height 13
type input "**********"
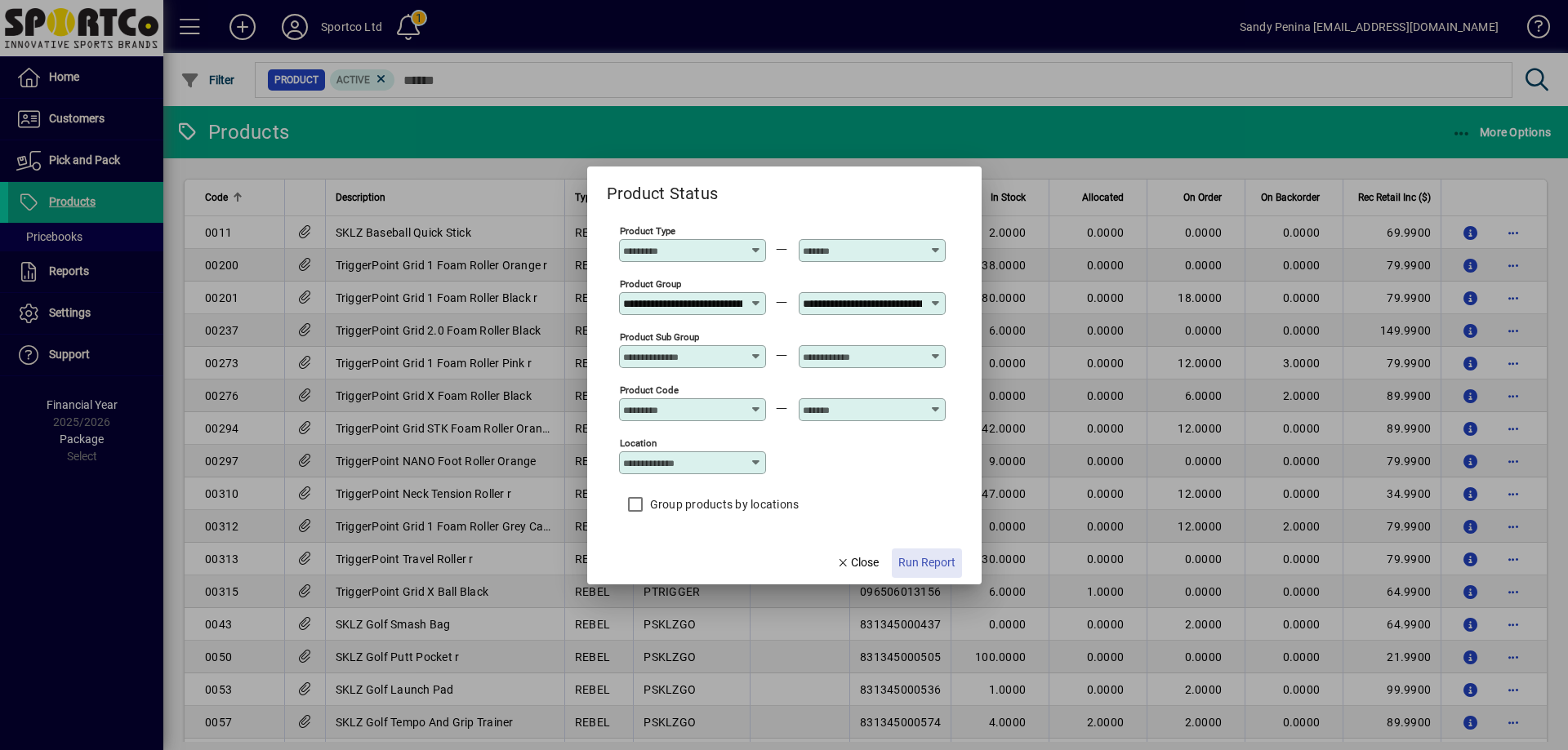
click at [952, 568] on span "Run Report" at bounding box center [927, 563] width 57 height 17
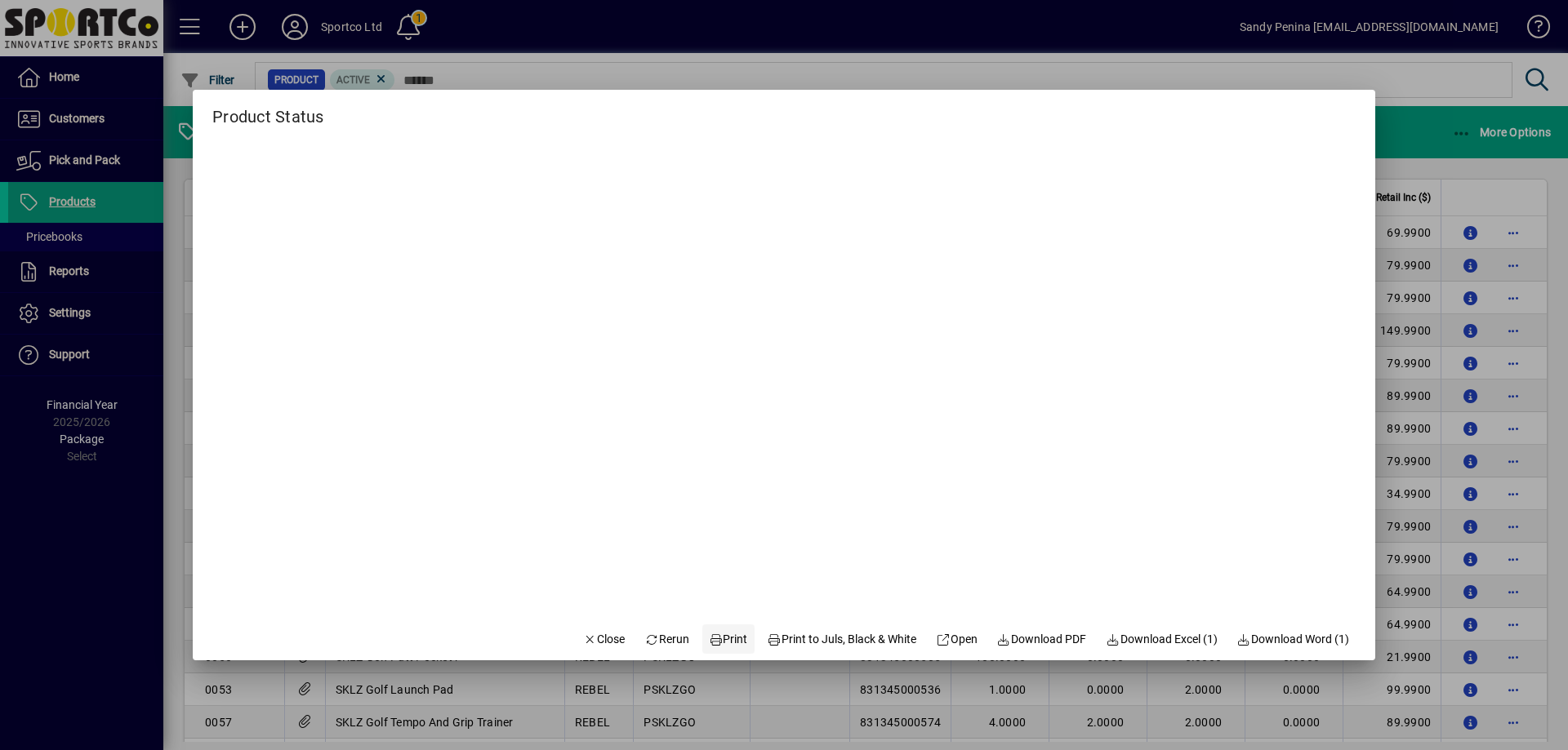
click at [720, 638] on span "Print" at bounding box center [728, 640] width 40 height 17
click at [583, 640] on icon "button" at bounding box center [590, 640] width 14 height 12
